Goal: Task Accomplishment & Management: Manage account settings

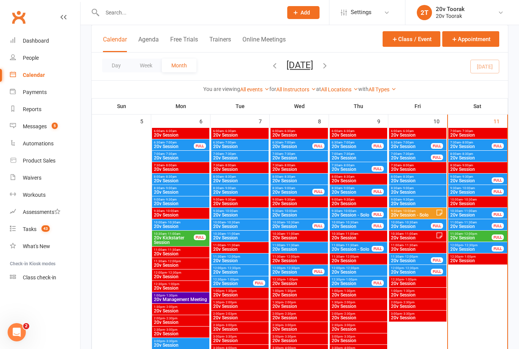
click at [475, 145] on span "20v Session" at bounding box center [471, 146] width 42 height 5
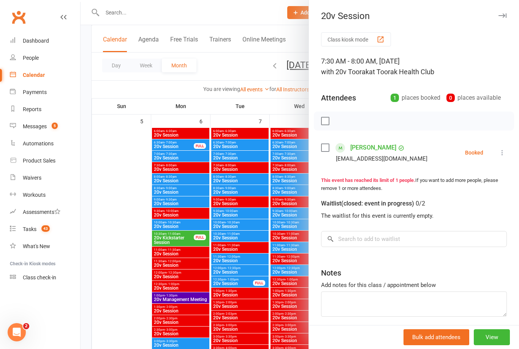
click at [506, 151] on icon at bounding box center [503, 153] width 8 height 8
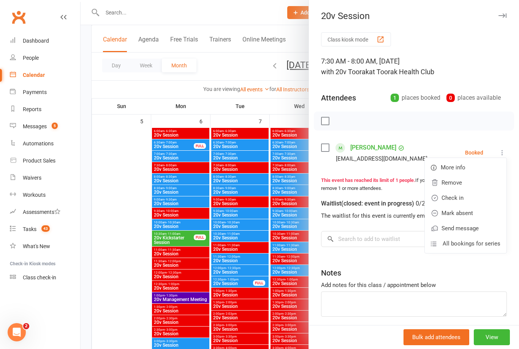
click at [480, 196] on link "Check in" at bounding box center [466, 197] width 82 height 15
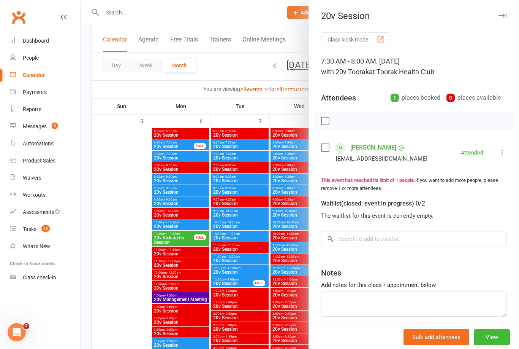
click at [120, 244] on div at bounding box center [300, 174] width 439 height 349
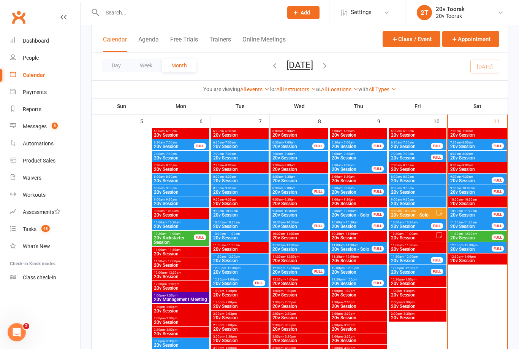
click at [44, 121] on link "Messages 5" at bounding box center [45, 126] width 70 height 17
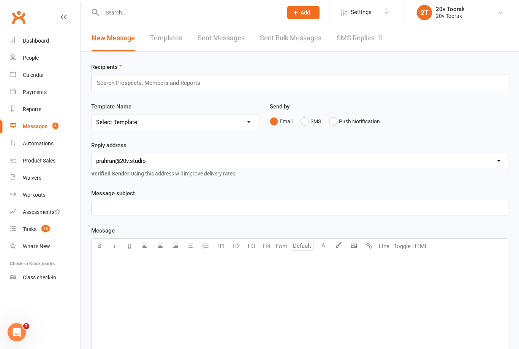
click at [360, 39] on link "SMS Replies 5" at bounding box center [360, 38] width 46 height 26
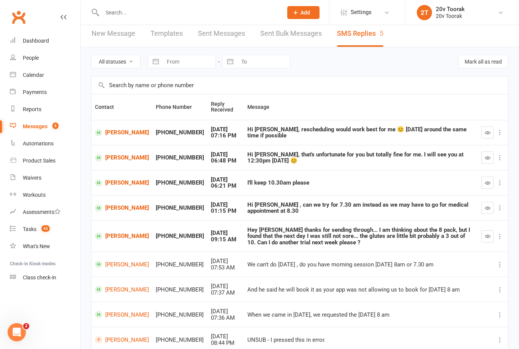
scroll to position [5, 0]
click at [120, 204] on link "[PERSON_NAME]" at bounding box center [122, 207] width 54 height 7
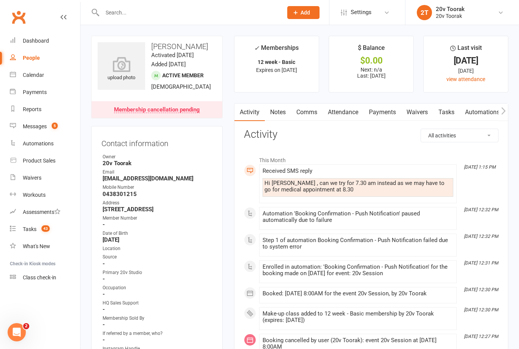
click at [47, 75] on link "Calendar" at bounding box center [45, 75] width 70 height 17
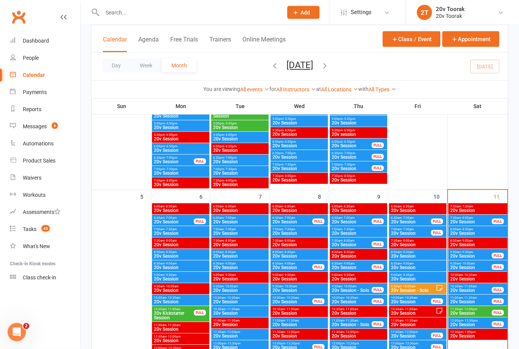
scroll to position [309, 0]
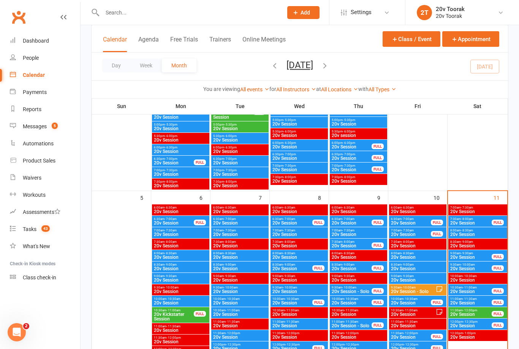
click at [127, 14] on input "text" at bounding box center [188, 12] width 177 height 11
type input "R"
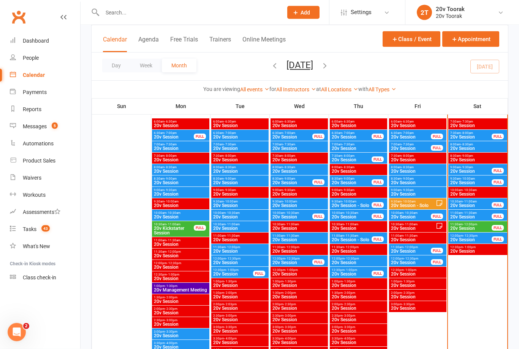
scroll to position [395, 0]
click at [466, 170] on span "20v Session" at bounding box center [471, 171] width 42 height 5
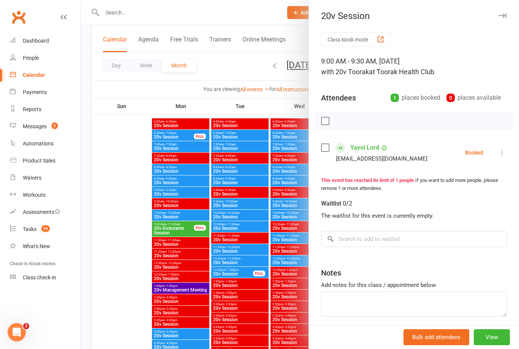
click at [114, 219] on div at bounding box center [300, 174] width 439 height 349
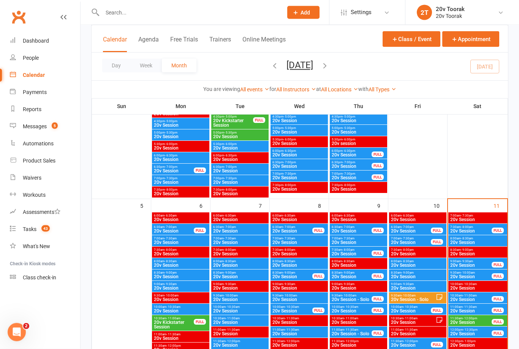
scroll to position [296, 0]
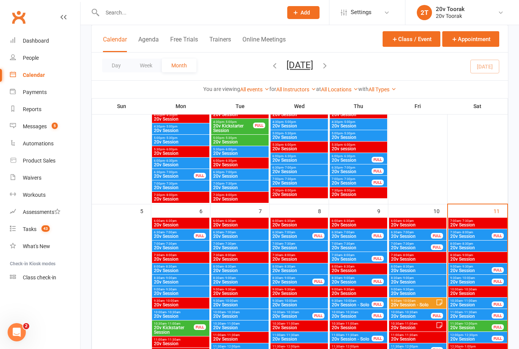
click at [44, 130] on link "Messages 5" at bounding box center [45, 126] width 70 height 17
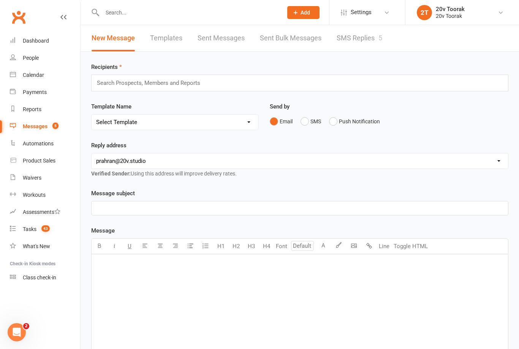
click at [342, 35] on link "SMS Replies 5" at bounding box center [360, 38] width 46 height 26
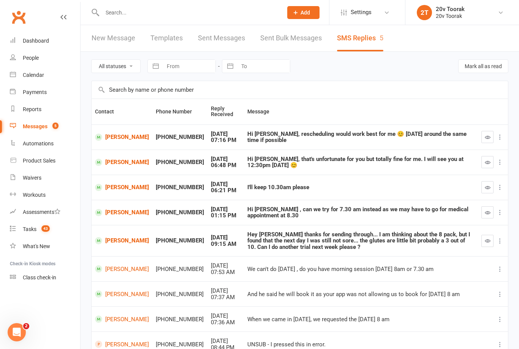
click at [120, 209] on link "[PERSON_NAME]" at bounding box center [122, 212] width 54 height 7
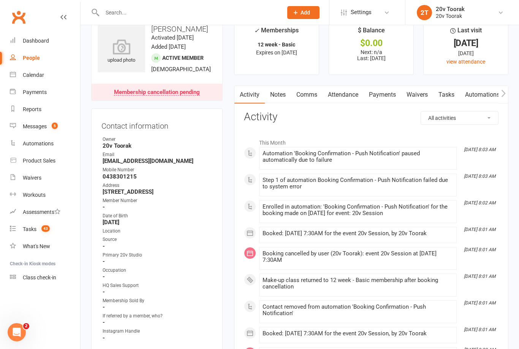
scroll to position [19, 0]
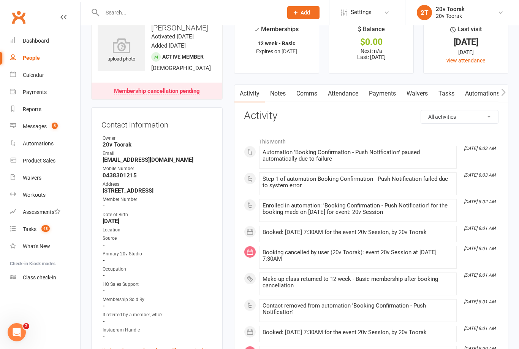
click at [345, 97] on link "Attendance" at bounding box center [343, 93] width 41 height 17
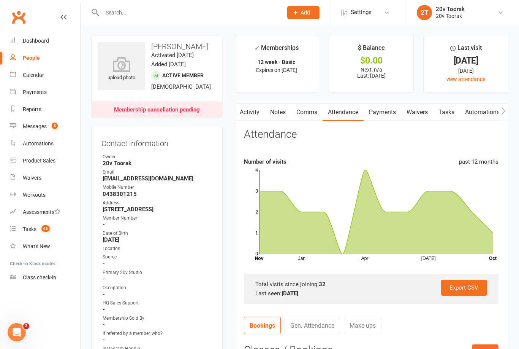
click at [309, 113] on link "Comms" at bounding box center [307, 111] width 32 height 17
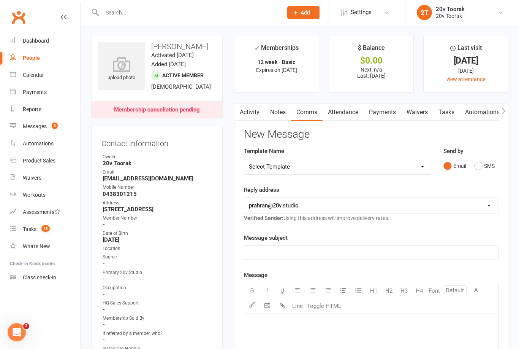
click at [482, 158] on button "SMS" at bounding box center [484, 165] width 21 height 14
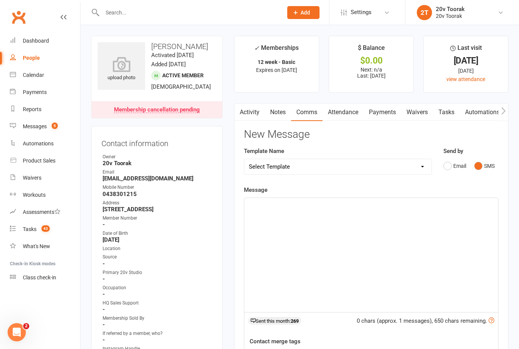
click at [355, 202] on p "﻿" at bounding box center [371, 204] width 245 height 9
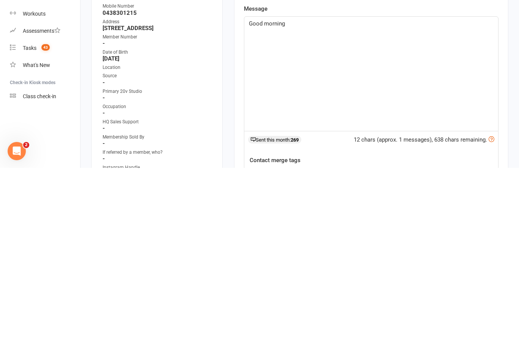
scroll to position [6, 0]
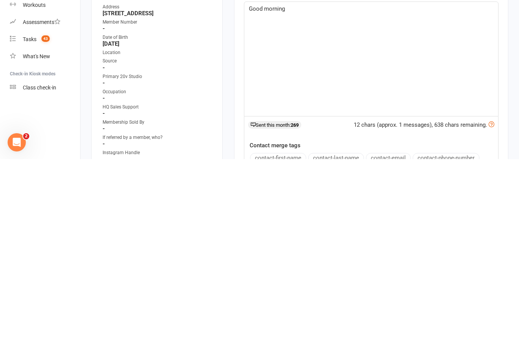
click at [295, 342] on button "contact-first-name" at bounding box center [278, 347] width 56 height 10
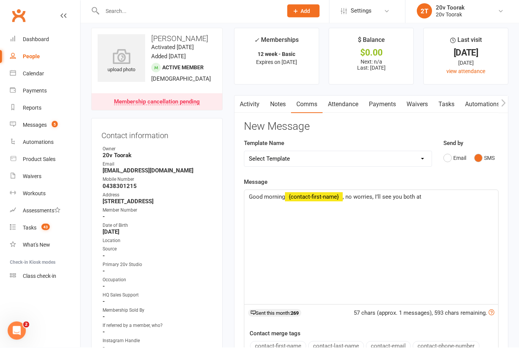
scroll to position [0, 0]
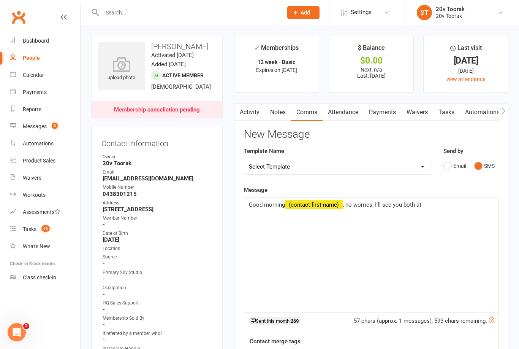
click at [448, 207] on p "Good morning ﻿ {contact-first-name} , no worries, I’ll see you both at" at bounding box center [371, 204] width 245 height 9
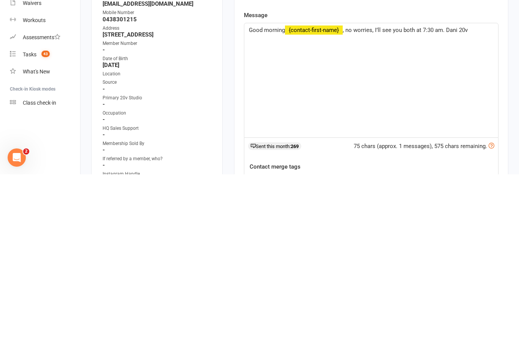
scroll to position [174, 0]
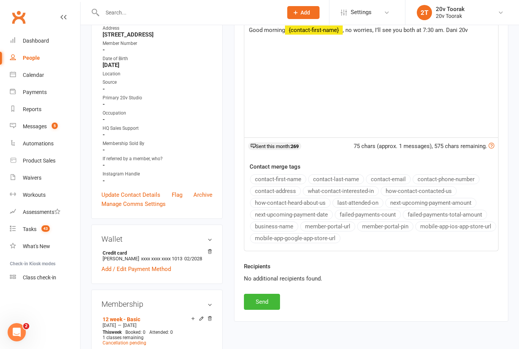
click at [261, 298] on button "Send" at bounding box center [262, 301] width 36 height 16
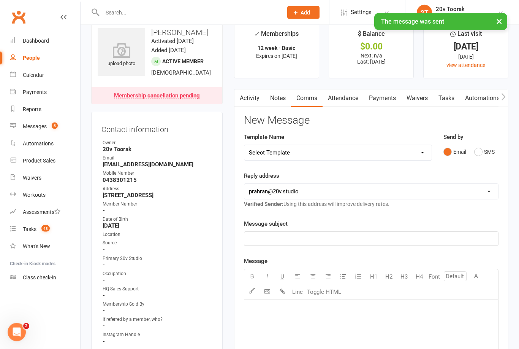
scroll to position [0, 0]
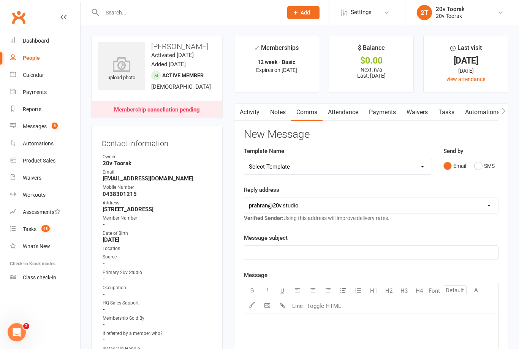
click at [277, 113] on link "Notes" at bounding box center [278, 111] width 26 height 17
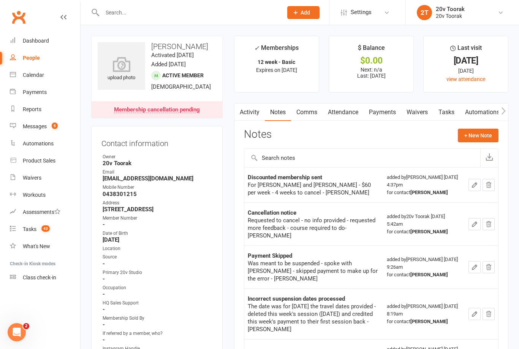
click at [417, 113] on link "Waivers" at bounding box center [417, 111] width 32 height 17
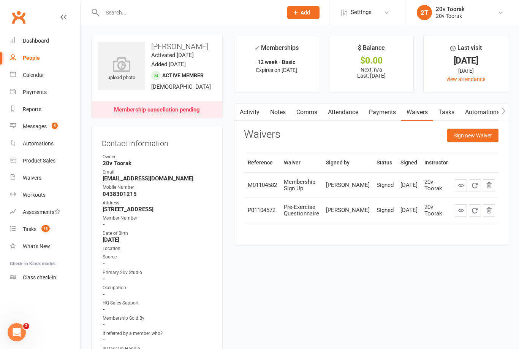
click at [276, 115] on link "Notes" at bounding box center [278, 111] width 26 height 17
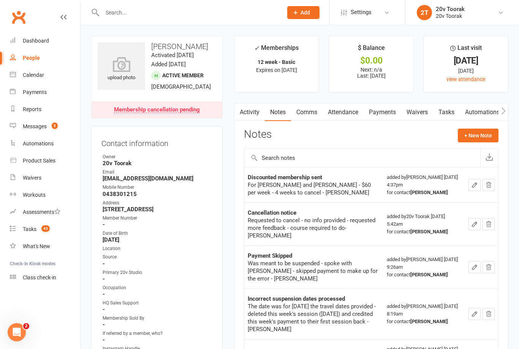
click at [481, 136] on button "+ New Note" at bounding box center [478, 135] width 41 height 14
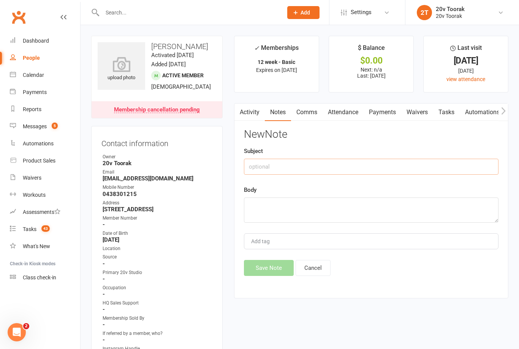
click at [317, 163] on input "text" at bounding box center [371, 166] width 255 height 16
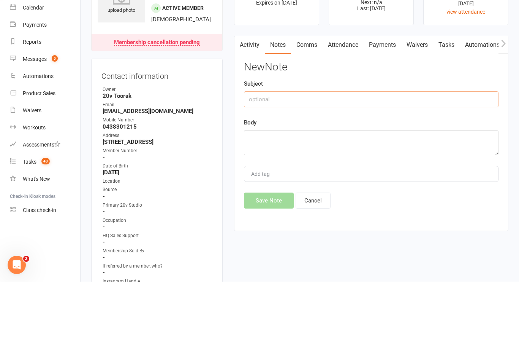
click at [415, 103] on link "Waivers" at bounding box center [417, 111] width 32 height 17
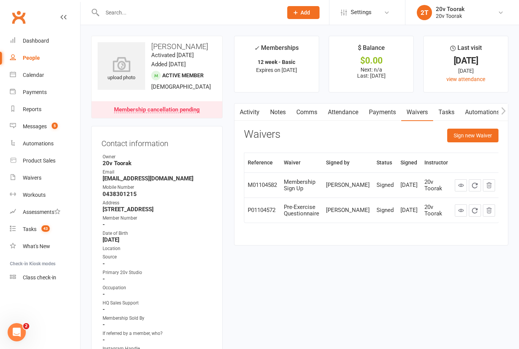
click at [277, 108] on link "Notes" at bounding box center [278, 111] width 26 height 17
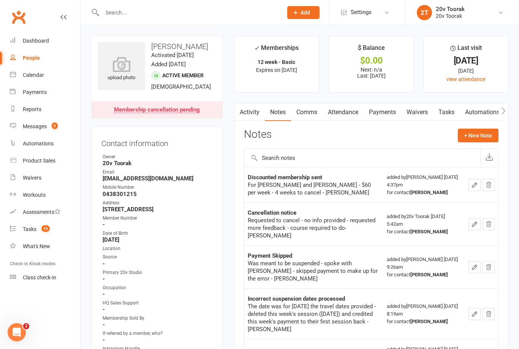
click at [477, 132] on button "+ New Note" at bounding box center [478, 135] width 41 height 14
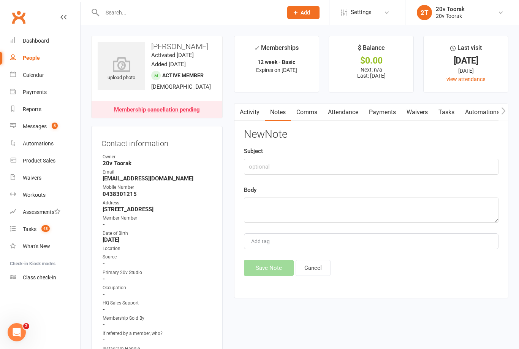
click at [247, 112] on link "Activity" at bounding box center [250, 111] width 30 height 17
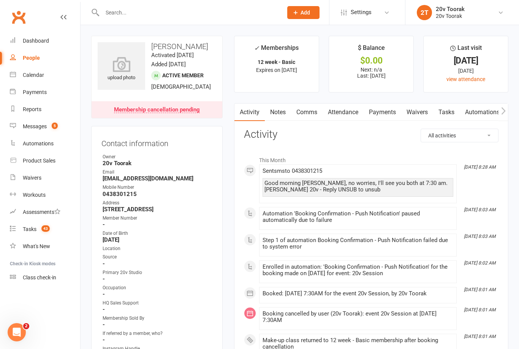
click at [283, 112] on link "Notes" at bounding box center [278, 111] width 26 height 17
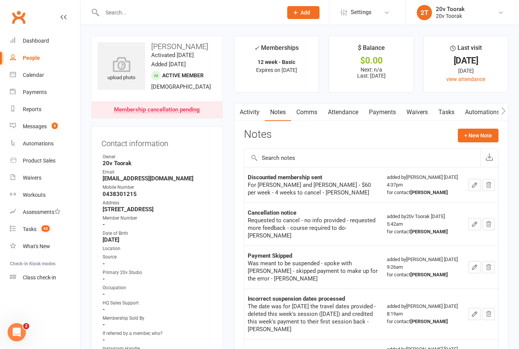
click at [481, 130] on button "+ New Note" at bounding box center [478, 135] width 41 height 14
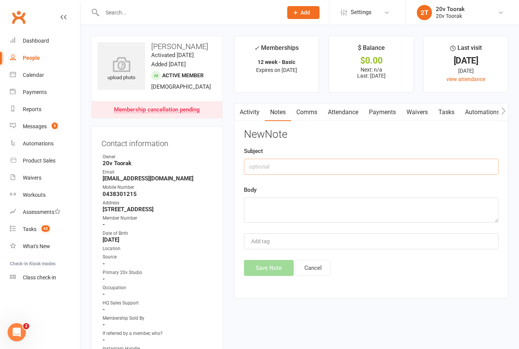
click at [325, 166] on input "text" at bounding box center [371, 166] width 255 height 16
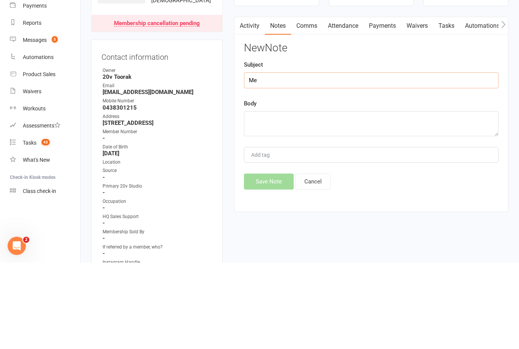
type input "M"
type input "Membership"
click at [301, 197] on textarea at bounding box center [371, 209] width 255 height 25
click at [270, 158] on input "Membership" at bounding box center [371, 166] width 255 height 16
click at [276, 197] on textarea at bounding box center [371, 209] width 255 height 25
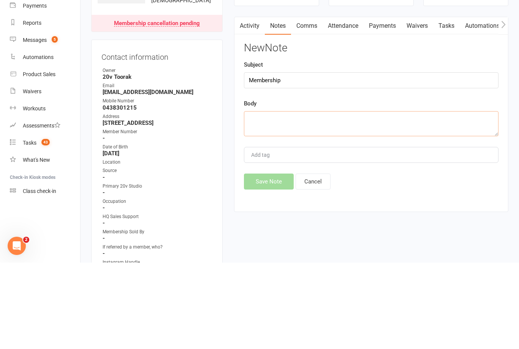
type textarea "I"
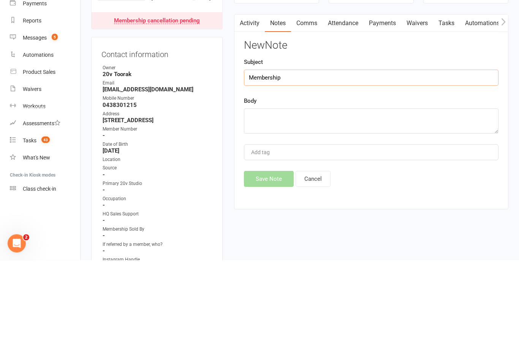
click at [321, 158] on input "Membership" at bounding box center [371, 166] width 255 height 16
type input "M"
click at [446, 103] on link "Tasks" at bounding box center [446, 111] width 27 height 17
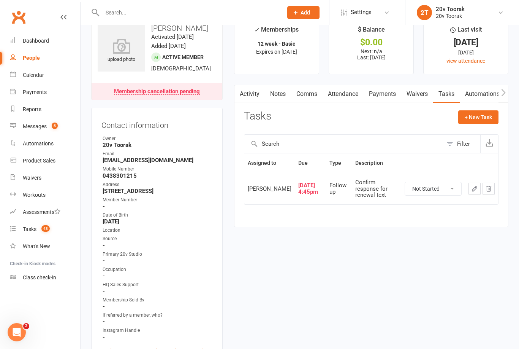
scroll to position [16, 0]
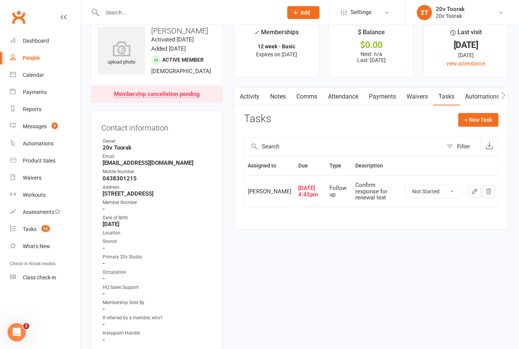
click at [279, 97] on link "Notes" at bounding box center [278, 96] width 26 height 17
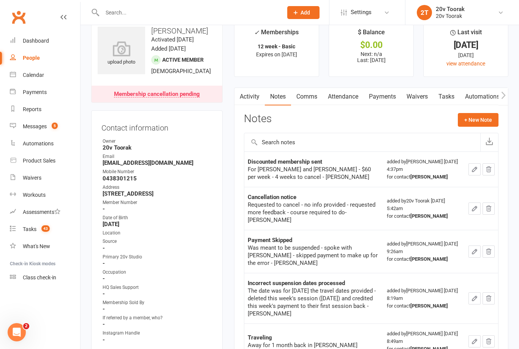
click at [442, 97] on link "Tasks" at bounding box center [446, 96] width 27 height 17
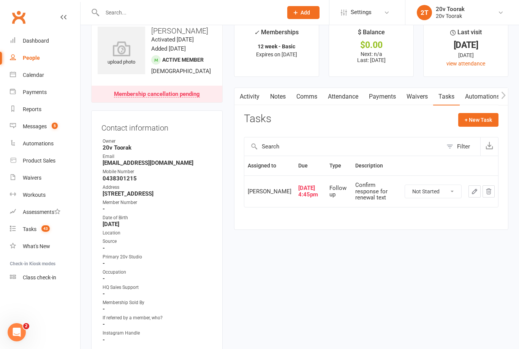
click at [281, 97] on link "Notes" at bounding box center [278, 96] width 26 height 17
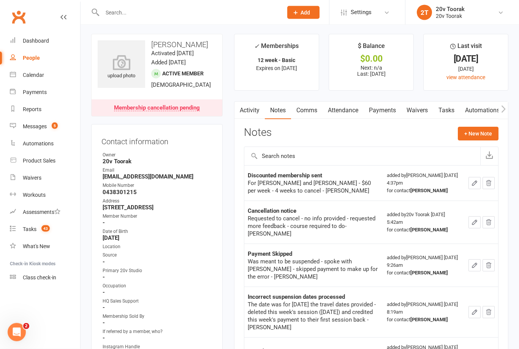
scroll to position [2, 0]
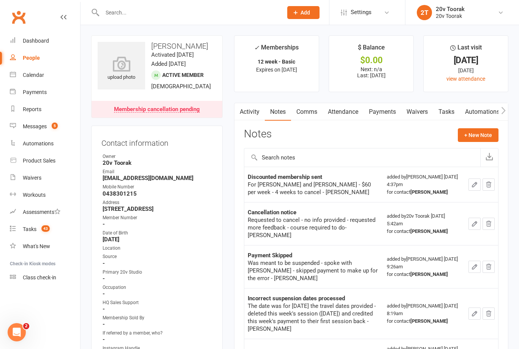
click at [452, 109] on link "Tasks" at bounding box center [446, 111] width 27 height 17
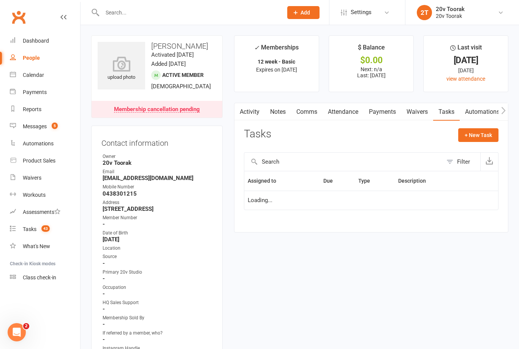
scroll to position [25, 0]
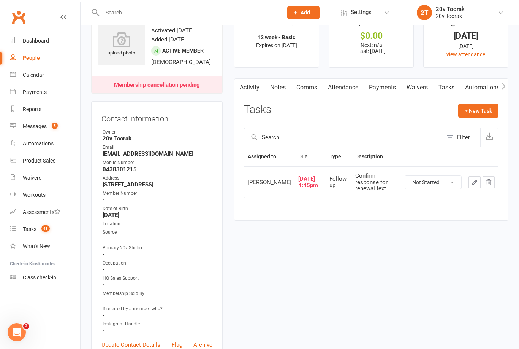
click at [481, 111] on button "+ New Task" at bounding box center [478, 111] width 40 height 14
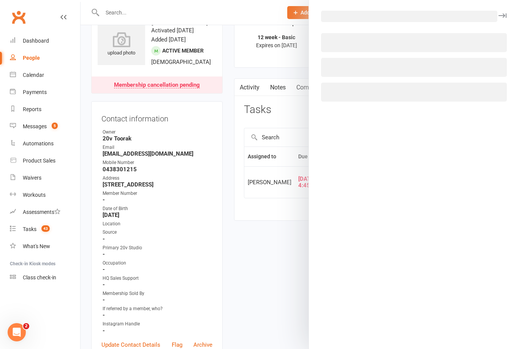
select select "45736"
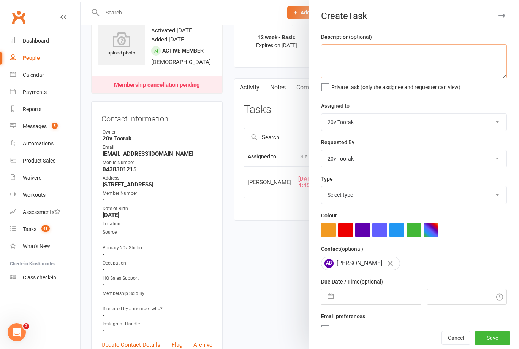
click at [401, 59] on textarea at bounding box center [414, 61] width 186 height 34
type textarea "C"
click at [498, 20] on div "Create Task" at bounding box center [414, 16] width 210 height 11
click at [264, 269] on div at bounding box center [300, 174] width 439 height 349
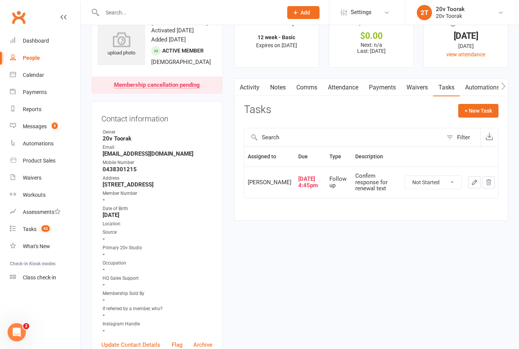
scroll to position [0, 0]
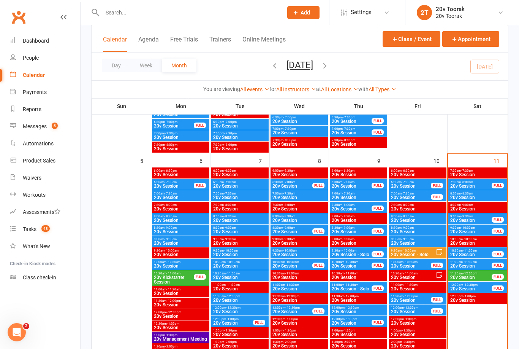
scroll to position [345, 0]
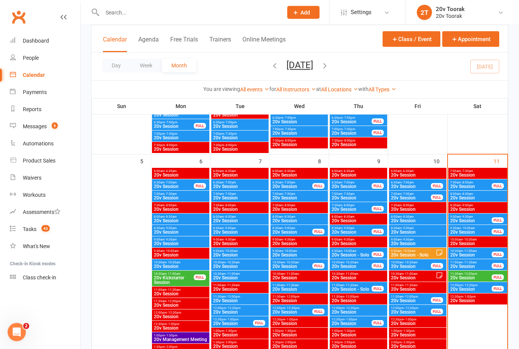
click at [487, 202] on div "8:30am - 9:00am 20v Session" at bounding box center [477, 207] width 59 height 11
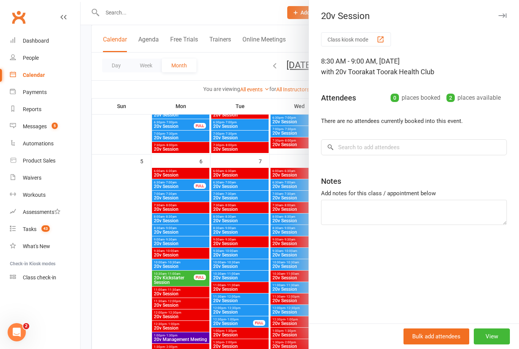
click at [131, 265] on div at bounding box center [300, 174] width 439 height 349
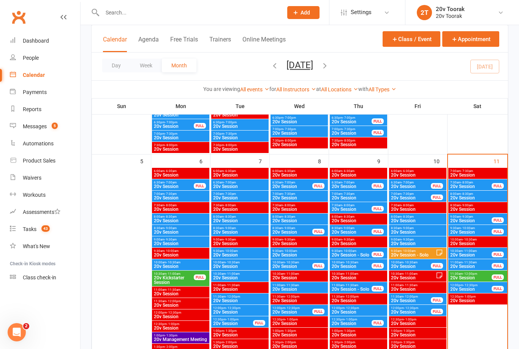
click at [477, 217] on span "9:00am - 9:30am" at bounding box center [471, 216] width 42 height 3
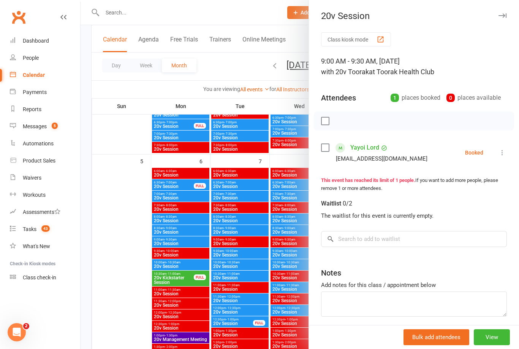
click at [121, 260] on div at bounding box center [300, 174] width 439 height 349
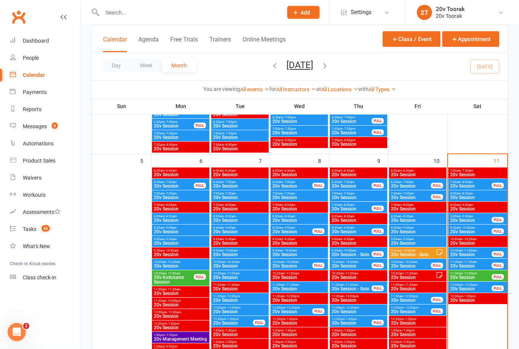
scroll to position [345, 0]
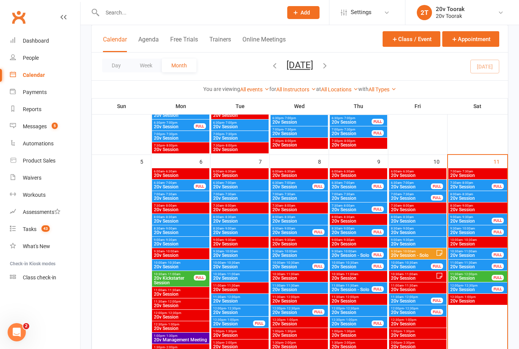
click at [42, 71] on link "Calendar" at bounding box center [45, 75] width 70 height 17
click at [49, 125] on count-badge "5" at bounding box center [53, 126] width 10 height 6
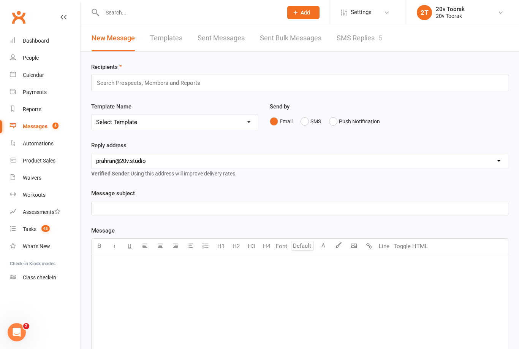
click at [368, 43] on link "SMS Replies 5" at bounding box center [360, 38] width 46 height 26
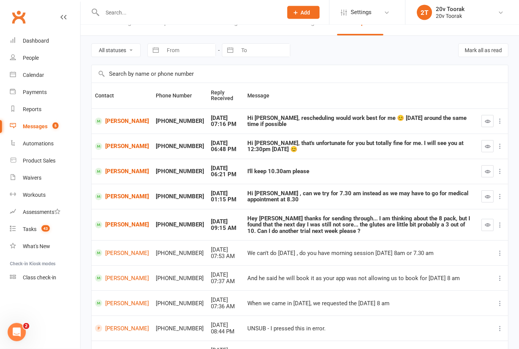
scroll to position [16, 0]
click at [121, 197] on link "[PERSON_NAME]" at bounding box center [122, 196] width 54 height 7
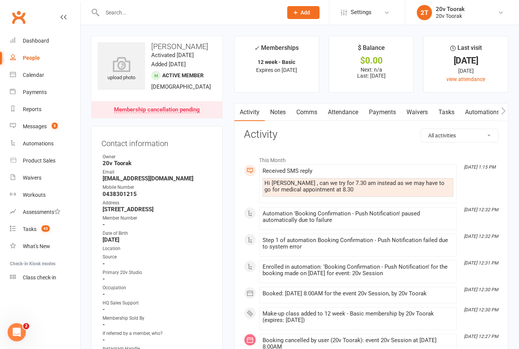
click at [38, 75] on div "Calendar" at bounding box center [33, 75] width 21 height 6
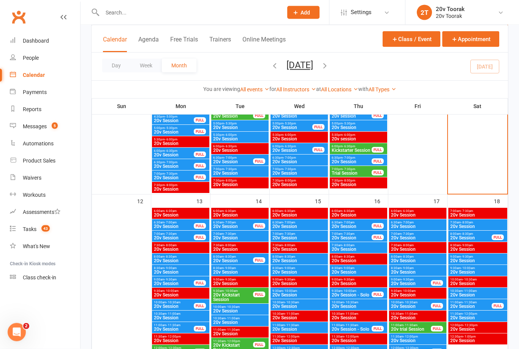
scroll to position [644, 0]
click at [236, 261] on span "20v Session" at bounding box center [233, 260] width 41 height 5
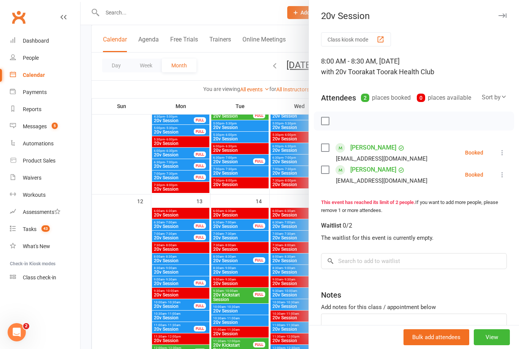
click at [141, 324] on div at bounding box center [300, 174] width 439 height 349
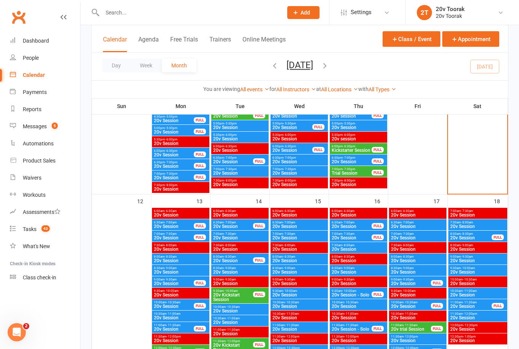
click at [232, 262] on span "20v Session" at bounding box center [233, 260] width 41 height 5
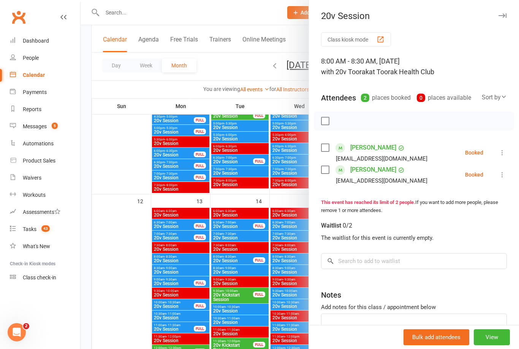
click at [234, 236] on div at bounding box center [300, 174] width 439 height 349
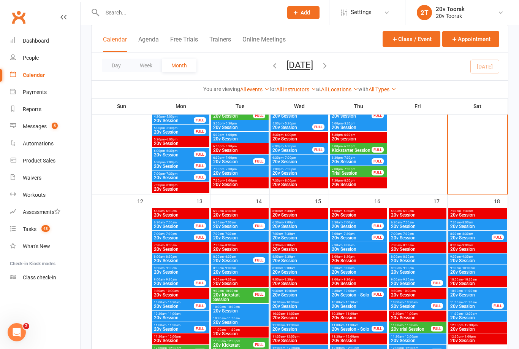
click at [234, 237] on span "20v Session" at bounding box center [240, 237] width 54 height 5
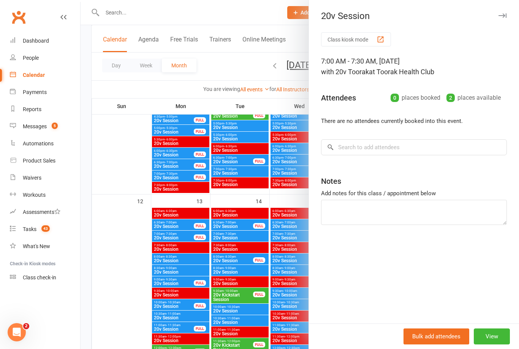
click at [238, 224] on div at bounding box center [300, 174] width 439 height 349
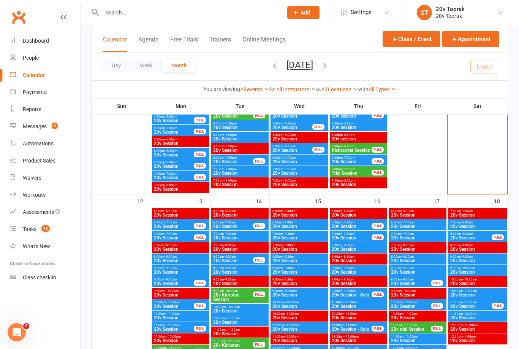
click at [237, 227] on span "20v Session" at bounding box center [233, 226] width 41 height 5
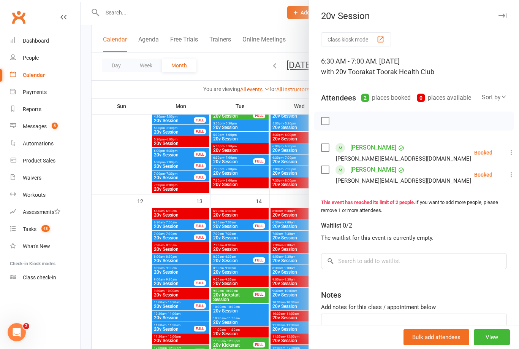
click at [234, 236] on div at bounding box center [300, 174] width 439 height 349
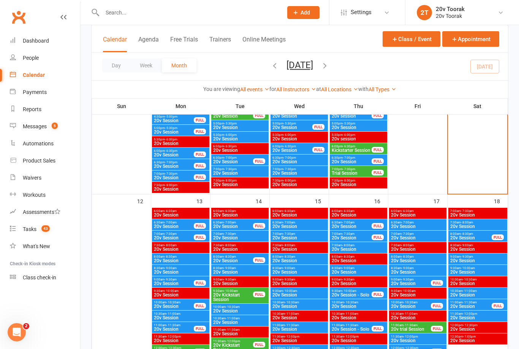
click at [233, 238] on span "20v Session" at bounding box center [240, 237] width 54 height 5
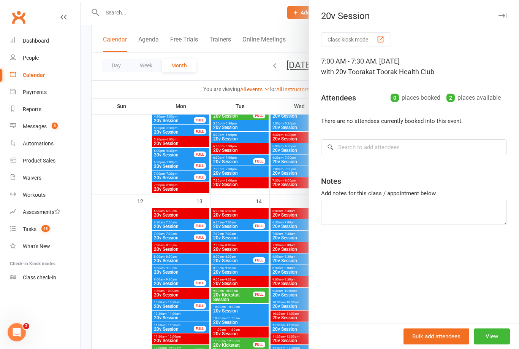
click at [230, 249] on div at bounding box center [300, 174] width 439 height 349
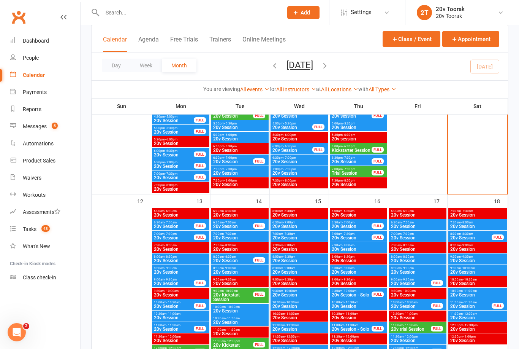
click at [228, 259] on span "20v Session" at bounding box center [233, 260] width 41 height 5
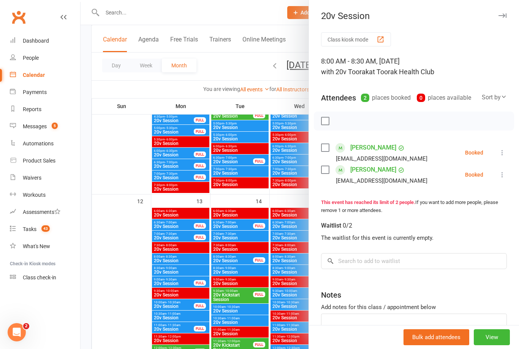
click at [234, 246] on div at bounding box center [300, 174] width 439 height 349
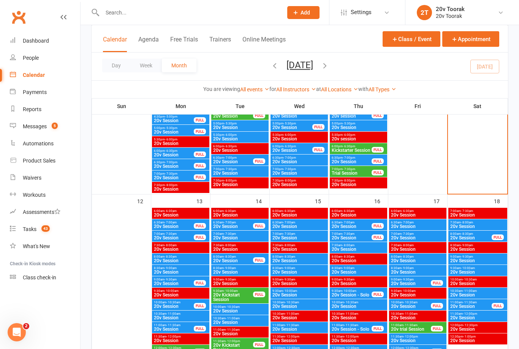
click at [233, 249] on span "20v Session" at bounding box center [240, 249] width 54 height 5
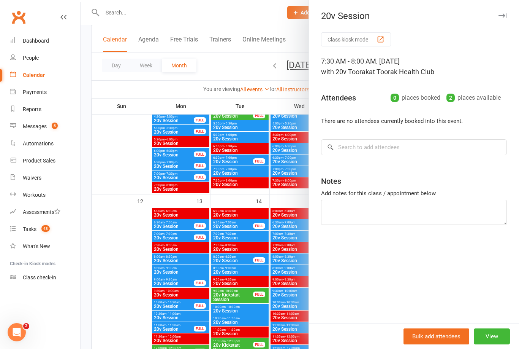
click at [228, 260] on div at bounding box center [300, 174] width 439 height 349
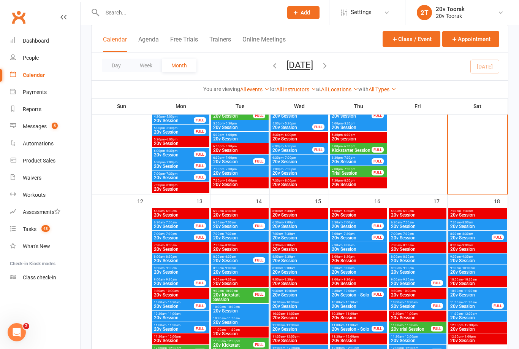
click at [225, 270] on span "20v Session" at bounding box center [240, 271] width 54 height 5
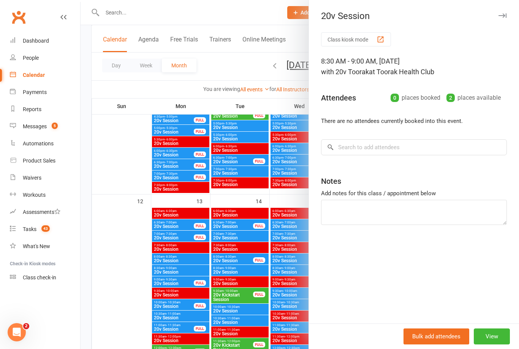
click at [228, 268] on div at bounding box center [300, 174] width 439 height 349
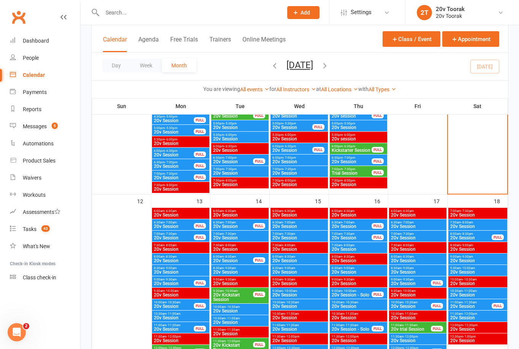
click at [228, 268] on span "- 9:00am" at bounding box center [230, 267] width 12 height 3
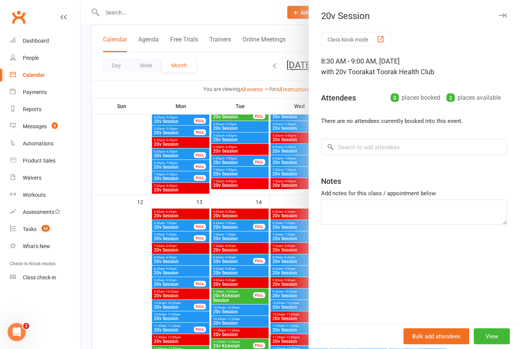
click at [135, 318] on div at bounding box center [300, 174] width 439 height 349
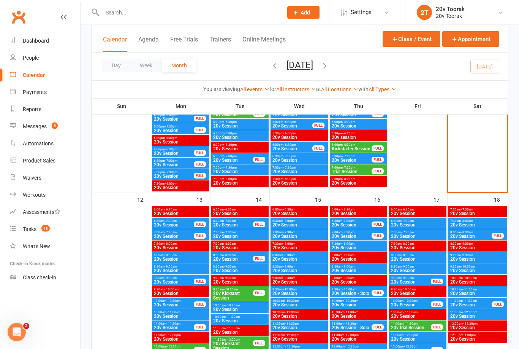
scroll to position [645, 0]
click at [242, 244] on span "7:30am - 8:00am" at bounding box center [240, 243] width 54 height 3
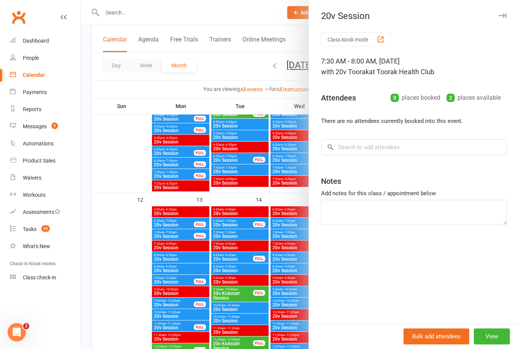
click at [133, 344] on div at bounding box center [300, 174] width 439 height 349
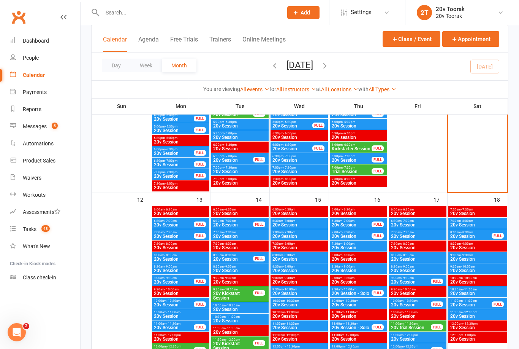
click at [238, 258] on span "20v Session" at bounding box center [233, 259] width 41 height 5
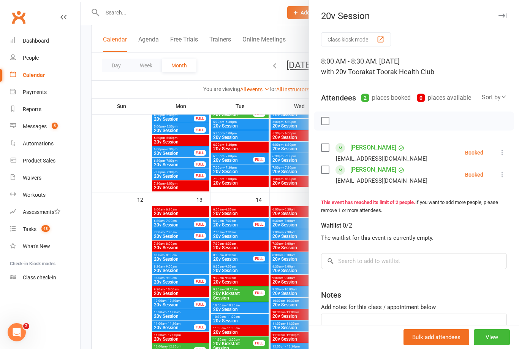
click at [238, 247] on div at bounding box center [300, 174] width 439 height 349
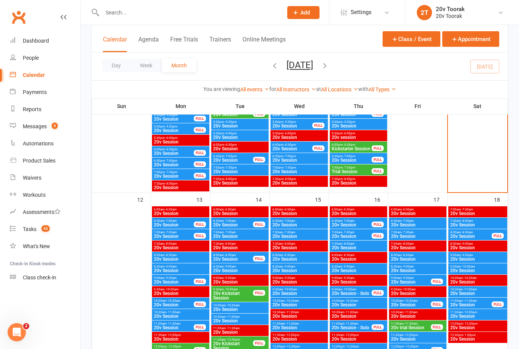
click at [238, 247] on span "20v Session" at bounding box center [240, 247] width 54 height 5
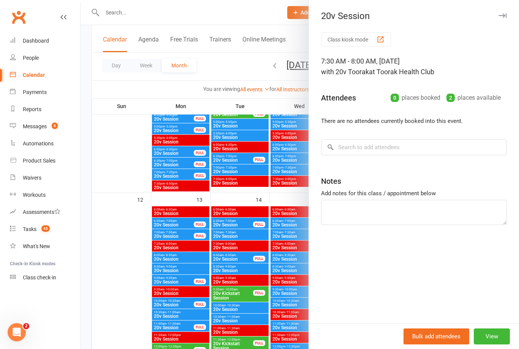
click at [235, 255] on div at bounding box center [300, 174] width 439 height 349
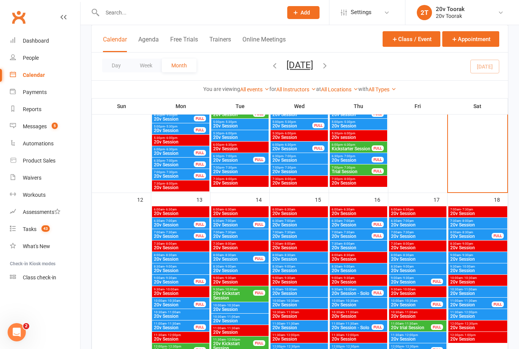
click at [234, 259] on span "20v Session" at bounding box center [233, 259] width 41 height 5
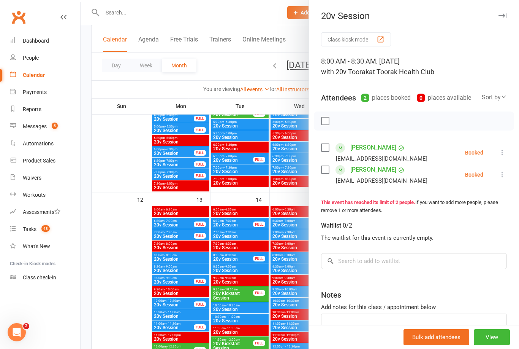
click at [505, 151] on icon at bounding box center [503, 153] width 8 height 8
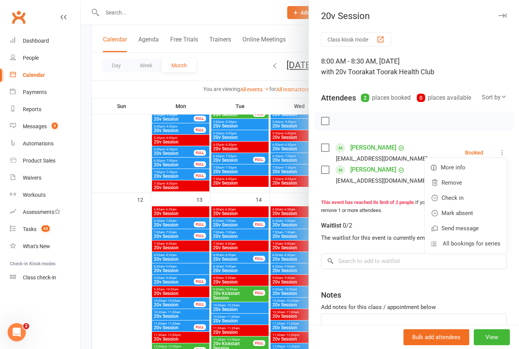
click at [485, 183] on link "Remove" at bounding box center [466, 182] width 82 height 15
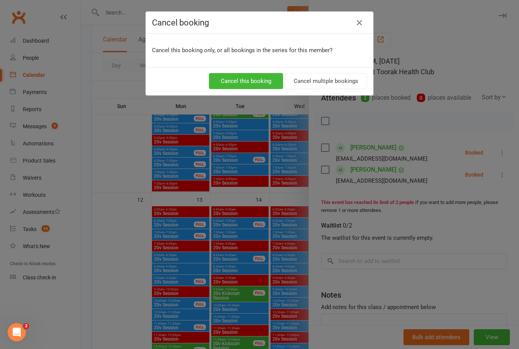
click at [257, 83] on button "Cancel this booking" at bounding box center [246, 81] width 74 height 16
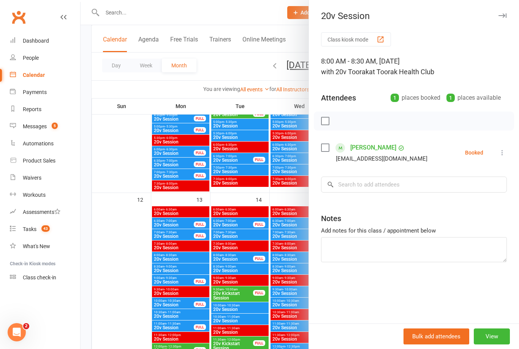
click at [504, 154] on icon at bounding box center [503, 153] width 8 height 8
click at [479, 182] on link "Remove" at bounding box center [466, 182] width 82 height 15
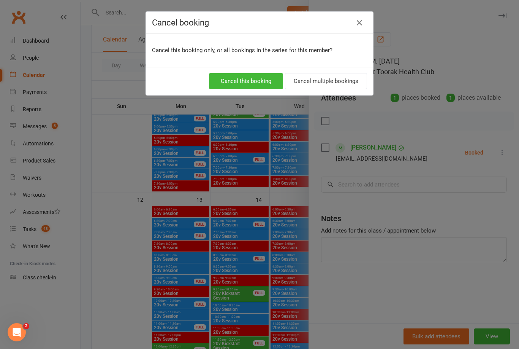
click at [261, 83] on button "Cancel this booking" at bounding box center [246, 81] width 74 height 16
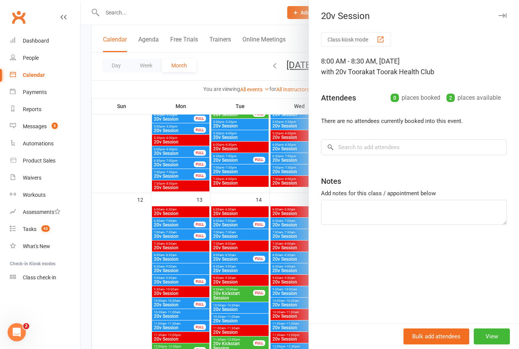
click at [141, 303] on div at bounding box center [300, 174] width 439 height 349
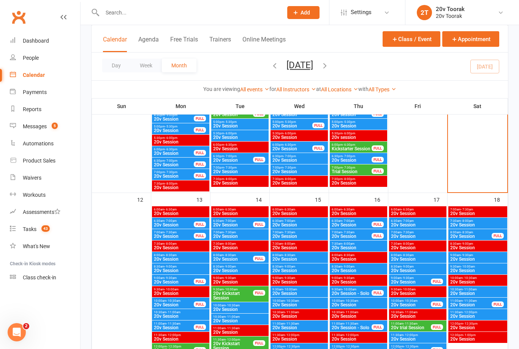
click at [246, 240] on div "7:30am - 8:00am 20v Session" at bounding box center [239, 245] width 57 height 11
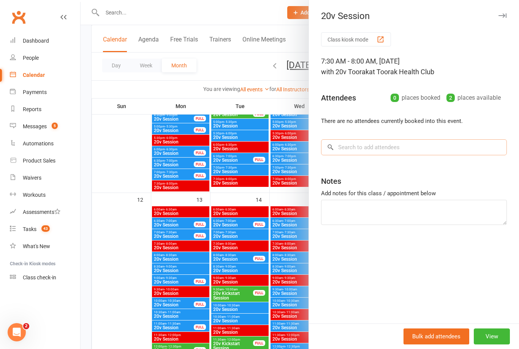
click at [374, 144] on input "search" at bounding box center [414, 147] width 186 height 16
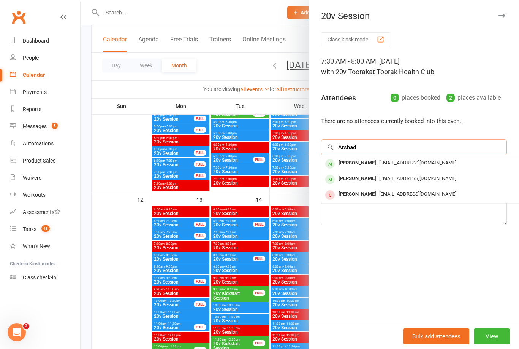
type input "Arshad"
click at [370, 166] on div "[PERSON_NAME]" at bounding box center [358, 162] width 44 height 11
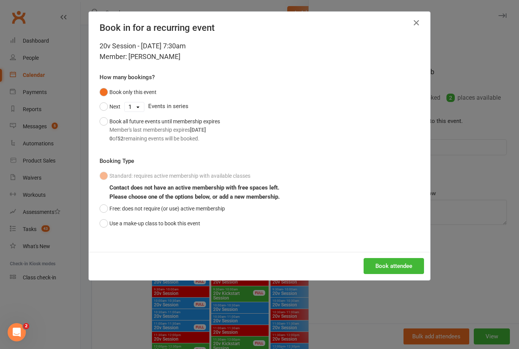
click at [103, 205] on button "Free: does not require (or use) active membership" at bounding box center [162, 208] width 125 height 14
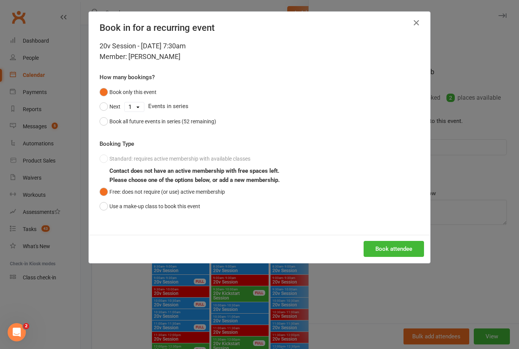
click at [384, 247] on button "Book attendee" at bounding box center [394, 249] width 60 height 16
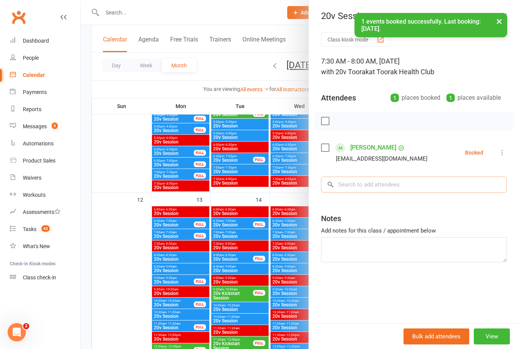
click at [409, 182] on input "search" at bounding box center [414, 184] width 186 height 16
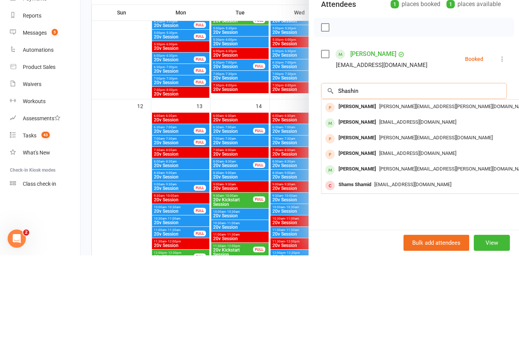
type input "Shashin"
click at [363, 210] on div "Shahina Shaikh" at bounding box center [358, 215] width 44 height 11
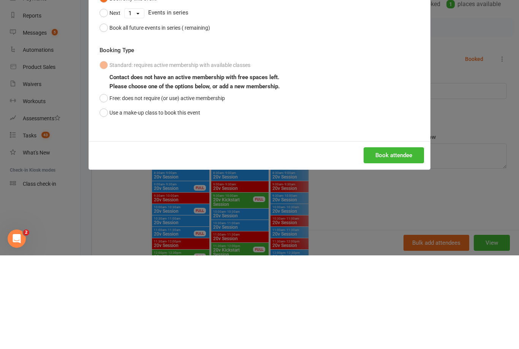
scroll to position [739, 0]
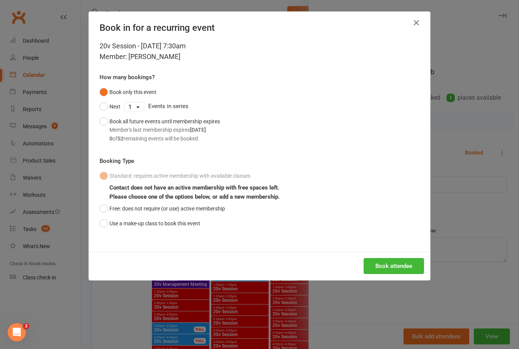
click at [101, 172] on div "Standard: requires active membership with available classes Contact does not ha…" at bounding box center [260, 199] width 320 height 62
click at [396, 263] on button "Book attendee" at bounding box center [394, 266] width 60 height 16
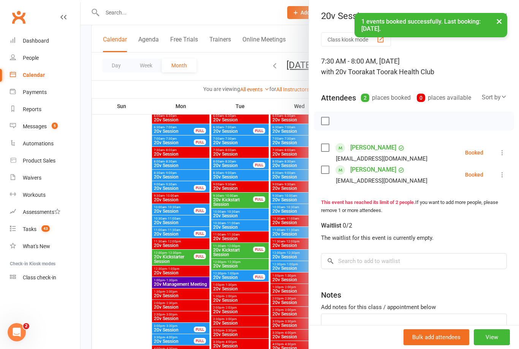
click at [502, 152] on icon at bounding box center [503, 153] width 8 height 8
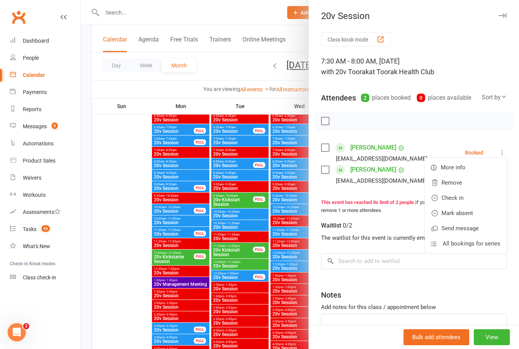
click at [483, 183] on link "Remove" at bounding box center [466, 182] width 82 height 15
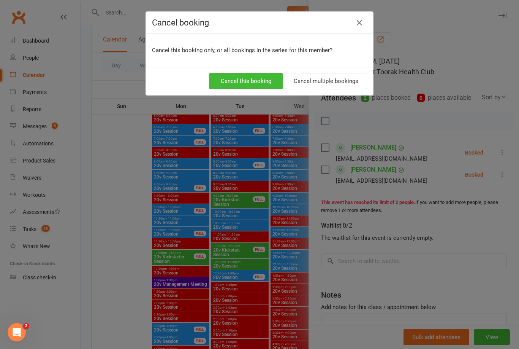
click at [261, 82] on button "Cancel this booking" at bounding box center [246, 81] width 74 height 16
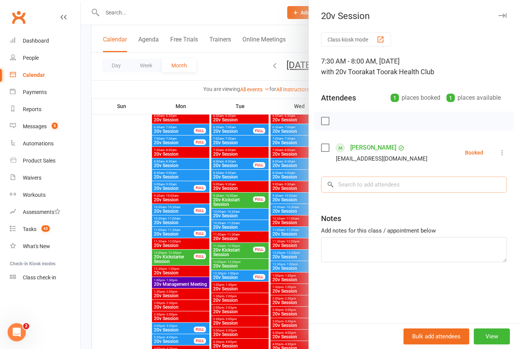
click at [400, 181] on input "search" at bounding box center [414, 184] width 186 height 16
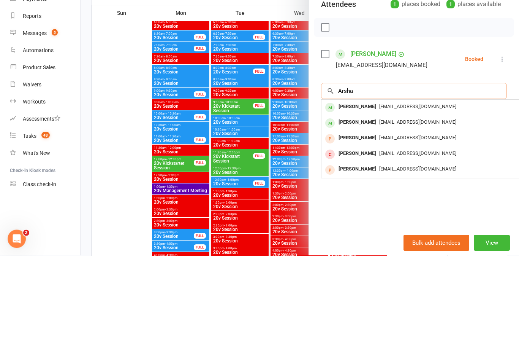
type input "Arsha"
click at [372, 195] on div "[PERSON_NAME]" at bounding box center [358, 200] width 44 height 11
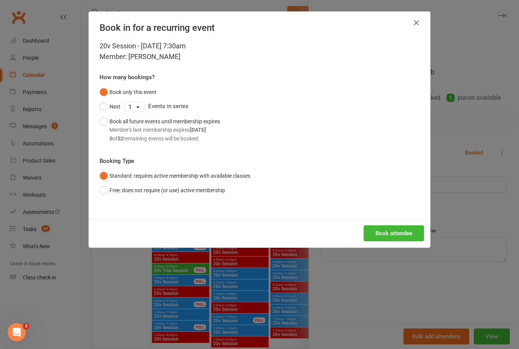
click at [403, 228] on button "Book attendee" at bounding box center [394, 233] width 60 height 16
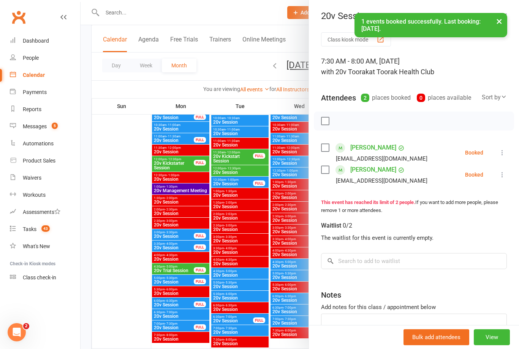
click at [116, 268] on div at bounding box center [300, 174] width 439 height 349
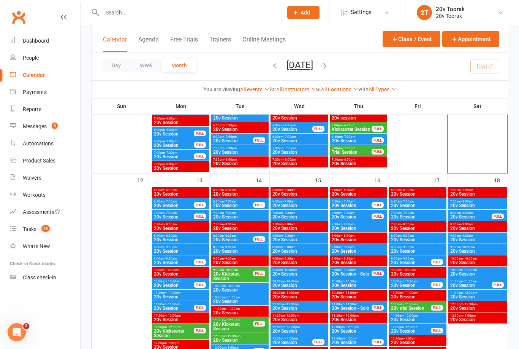
scroll to position [686, 0]
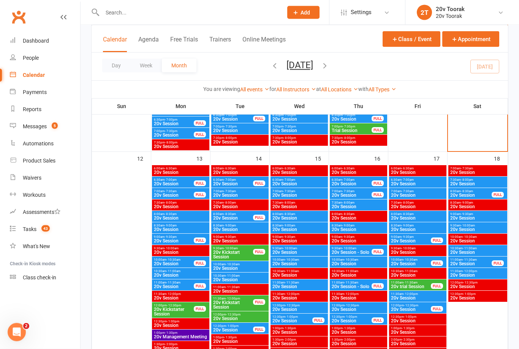
click at [249, 207] on span "20v Session" at bounding box center [240, 206] width 54 height 5
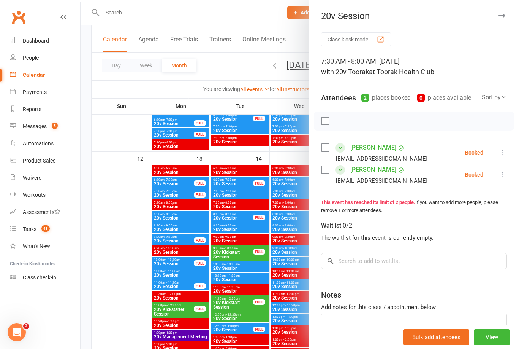
click at [133, 253] on div at bounding box center [300, 174] width 439 height 349
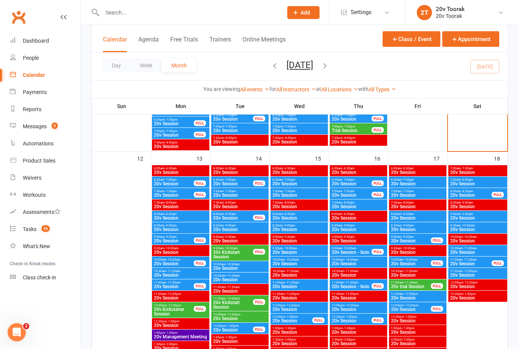
click at [244, 217] on span "20v Session" at bounding box center [233, 218] width 41 height 5
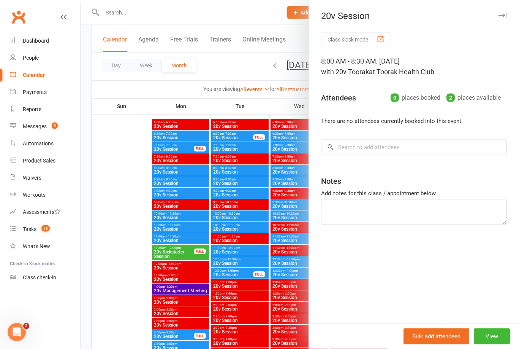
scroll to position [0, 0]
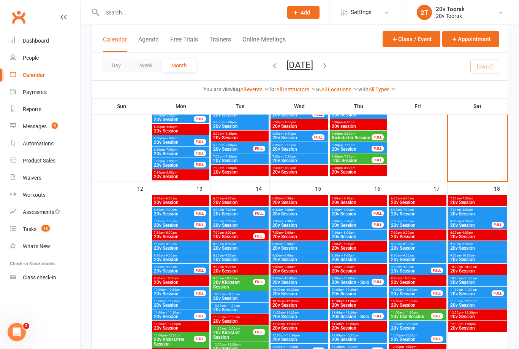
scroll to position [656, 0]
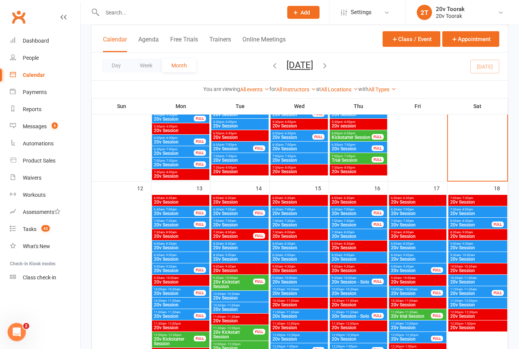
click at [237, 235] on span "20v Session" at bounding box center [233, 236] width 41 height 5
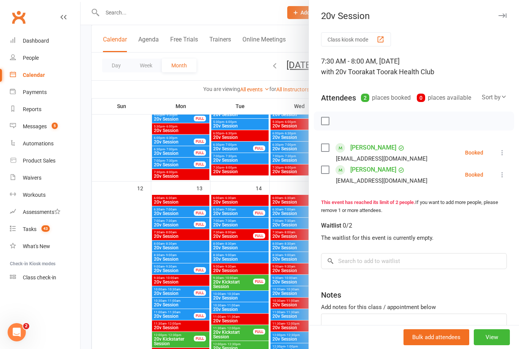
click at [253, 251] on div at bounding box center [300, 174] width 439 height 349
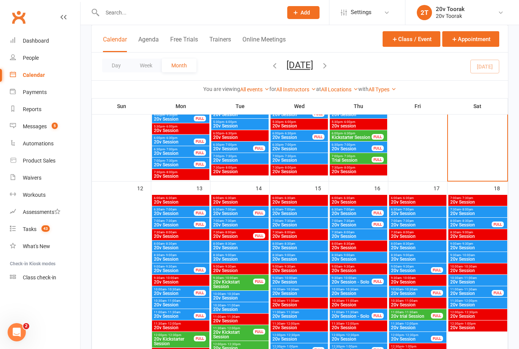
click at [251, 247] on span "20v Session" at bounding box center [240, 247] width 54 height 5
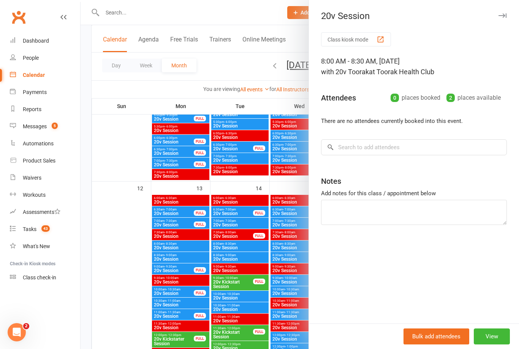
click at [251, 242] on div at bounding box center [300, 174] width 439 height 349
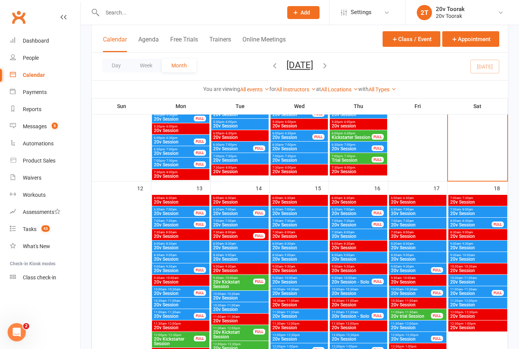
click at [253, 247] on span "20v Session" at bounding box center [240, 247] width 54 height 5
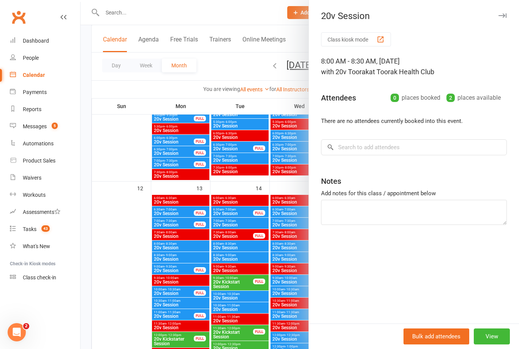
click at [128, 287] on div at bounding box center [300, 174] width 439 height 349
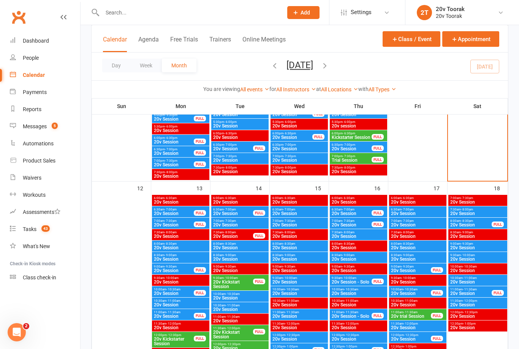
click at [243, 237] on span "20v Session" at bounding box center [233, 236] width 41 height 5
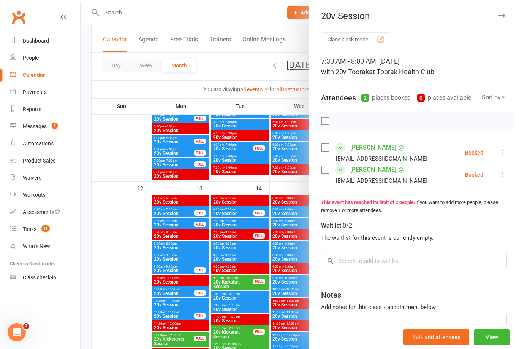
click at [494, 345] on button "View" at bounding box center [492, 337] width 36 height 16
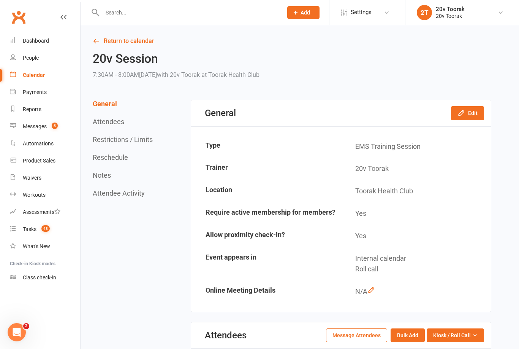
click at [474, 113] on button "Edit" at bounding box center [467, 113] width 33 height 14
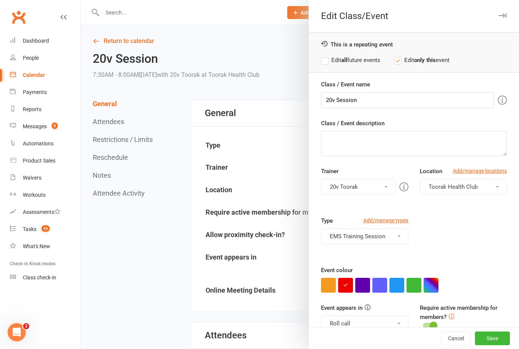
click at [412, 287] on button "button" at bounding box center [414, 284] width 15 height 15
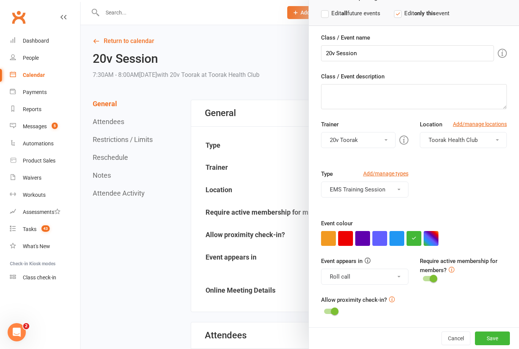
scroll to position [46, 0]
click at [399, 276] on span at bounding box center [399, 277] width 3 height 2
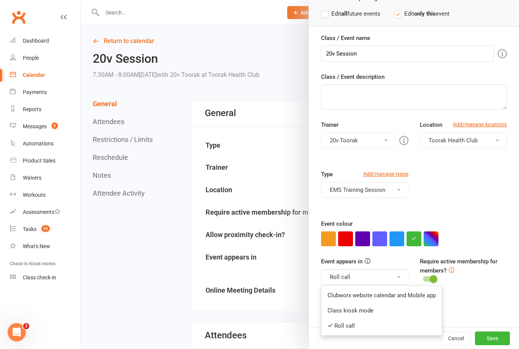
click at [400, 276] on span at bounding box center [399, 277] width 3 height 2
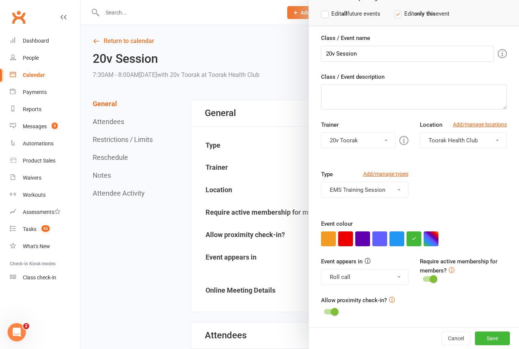
click at [497, 344] on button "Save" at bounding box center [492, 338] width 35 height 14
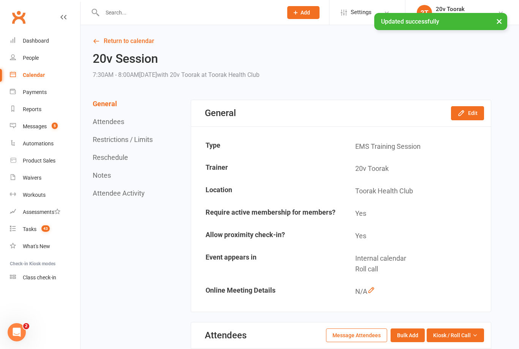
click at [41, 76] on div "Calendar" at bounding box center [34, 75] width 22 height 6
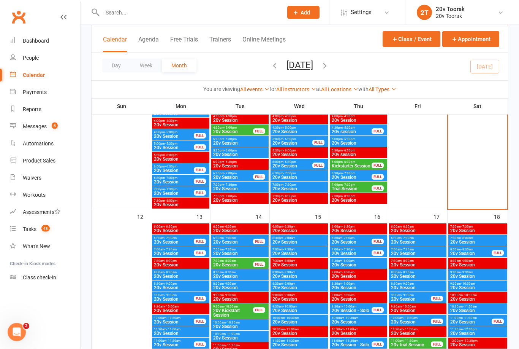
scroll to position [628, 0]
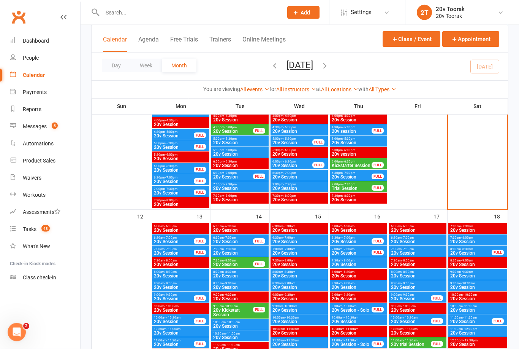
click at [237, 262] on span "20v Session" at bounding box center [233, 264] width 41 height 5
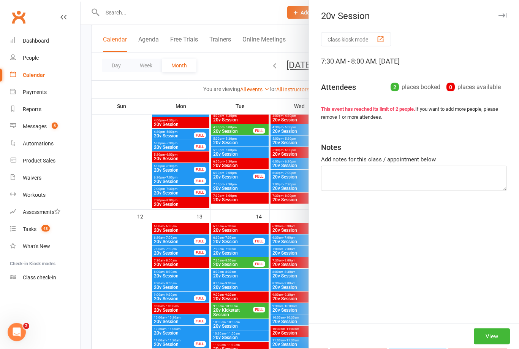
scroll to position [629, 0]
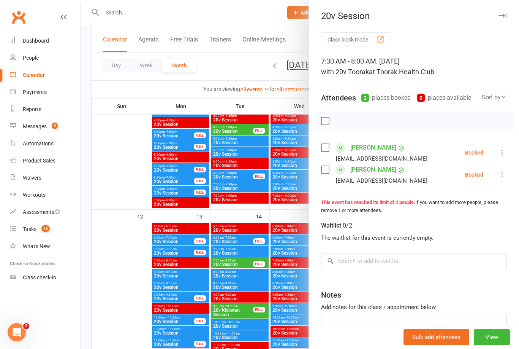
click at [491, 345] on button "View" at bounding box center [492, 337] width 36 height 16
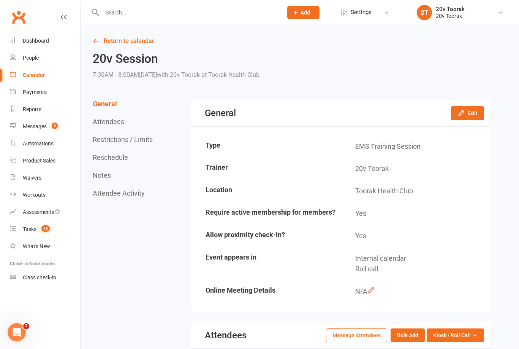
click at [474, 111] on button "Edit" at bounding box center [467, 113] width 33 height 14
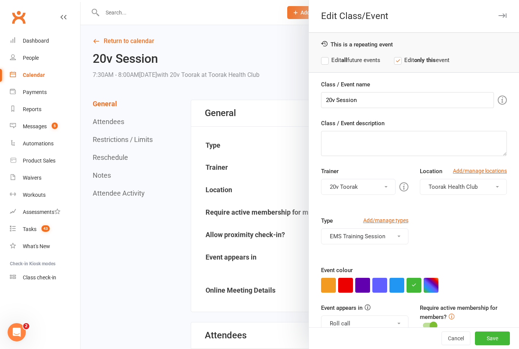
click at [396, 287] on button "button" at bounding box center [397, 284] width 15 height 15
click at [496, 345] on button "Save" at bounding box center [492, 338] width 35 height 14
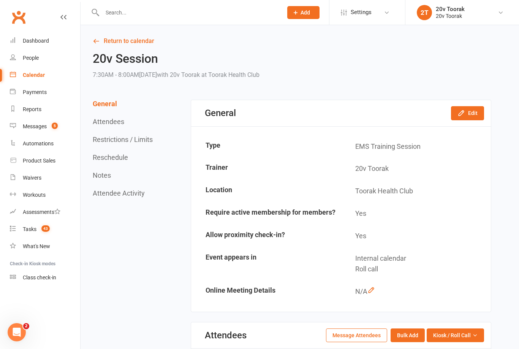
click at [44, 75] on link "Calendar" at bounding box center [45, 75] width 70 height 17
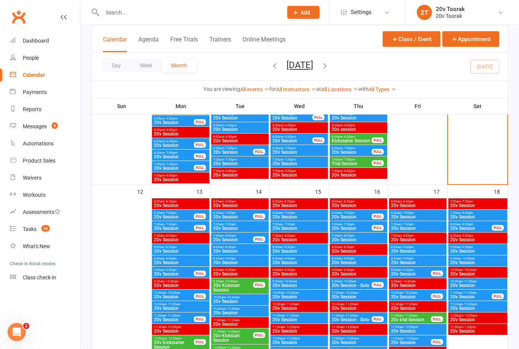
scroll to position [653, 0]
click at [242, 227] on span "20v Session" at bounding box center [240, 228] width 54 height 5
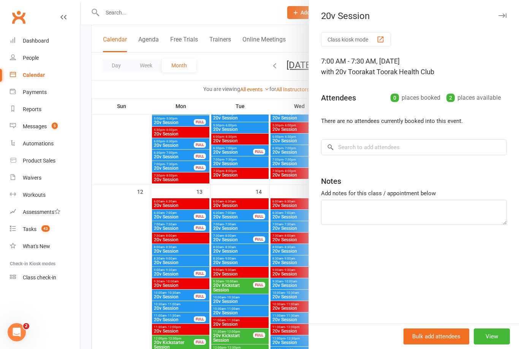
click at [121, 331] on div at bounding box center [300, 174] width 439 height 349
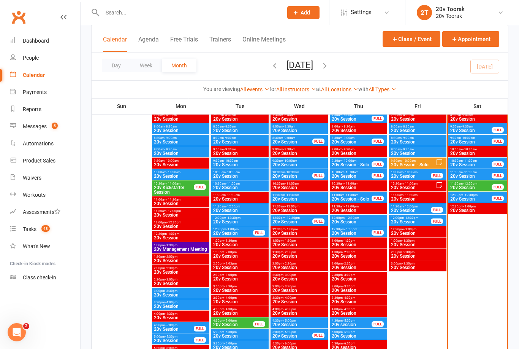
scroll to position [435, 0]
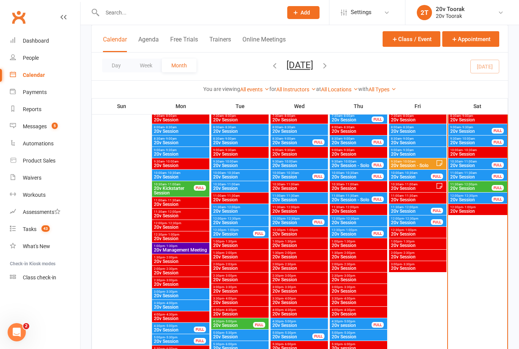
click at [118, 12] on input "text" at bounding box center [188, 12] width 177 height 11
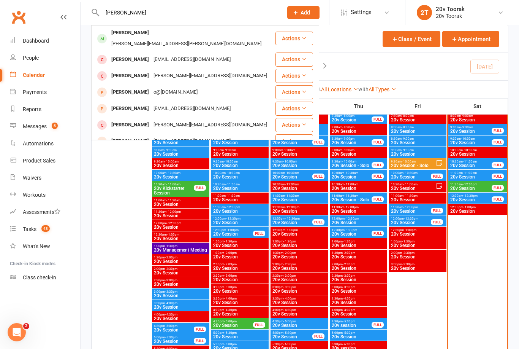
type input "Hugh"
click at [137, 33] on div "Hugh O'Brien" at bounding box center [130, 32] width 42 height 11
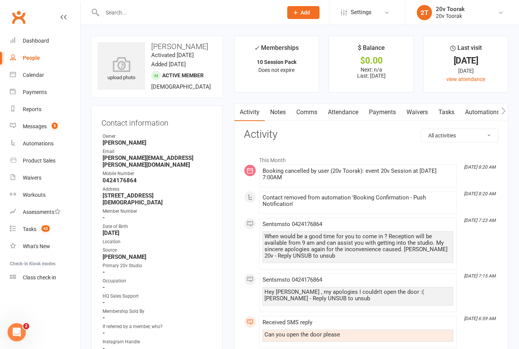
click at [279, 114] on link "Notes" at bounding box center [278, 111] width 26 height 17
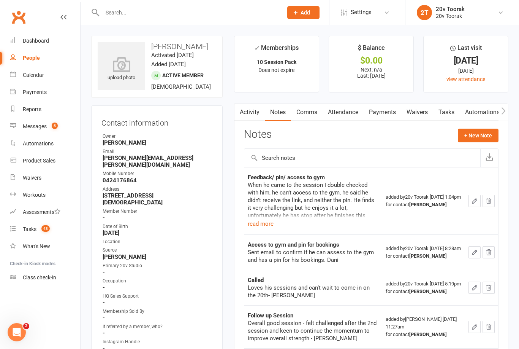
click at [477, 136] on button "+ New Note" at bounding box center [478, 135] width 41 height 14
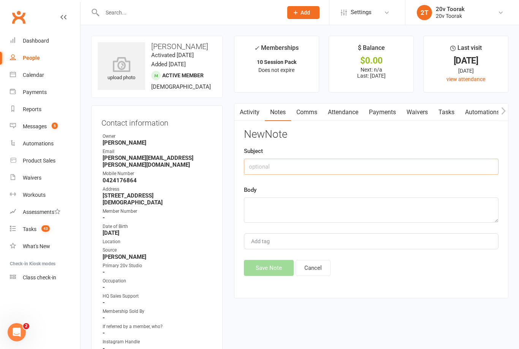
click at [353, 172] on input "text" at bounding box center [371, 166] width 255 height 16
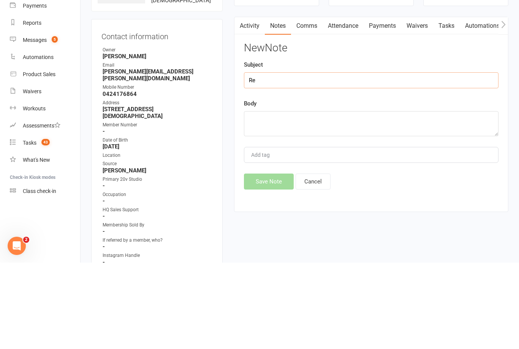
type input "R"
type input "Call hugh"
click at [333, 197] on textarea at bounding box center [371, 209] width 255 height 25
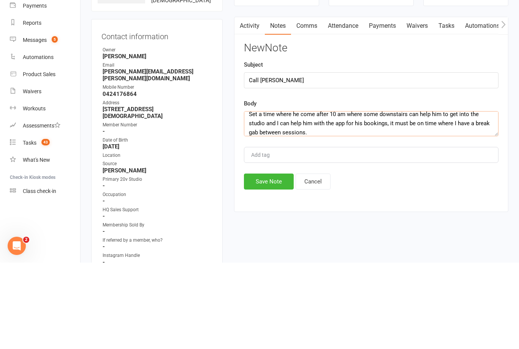
scroll to position [14, 0]
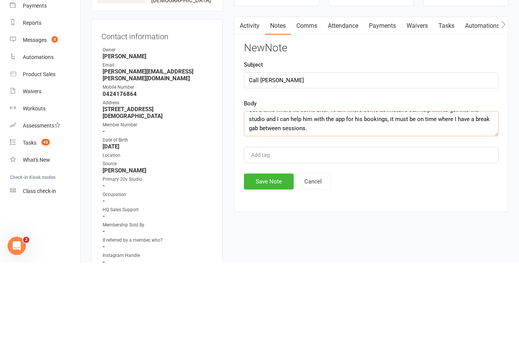
click at [329, 197] on textarea "Set a time where he come after 10 am where some downstairs can help him to get …" at bounding box center [371, 209] width 255 height 25
click at [441, 197] on textarea "Set a time where he come after 10 am where some downstairs can help him to get …" at bounding box center [371, 209] width 255 height 25
click at [435, 197] on textarea "Set a time where he come after 10 am where some downstairs can help him to get …" at bounding box center [371, 209] width 255 height 25
click at [428, 197] on textarea "Set a time where he come after 10 am where some downstairs can help him to get …" at bounding box center [371, 209] width 255 height 25
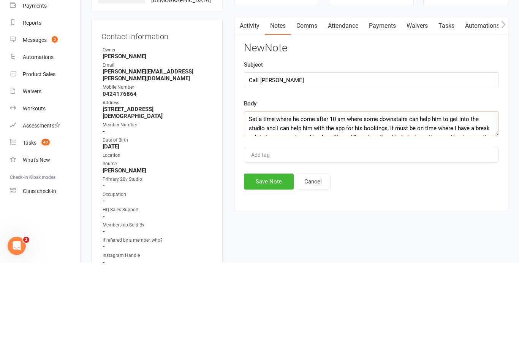
scroll to position [0, 0]
click at [374, 197] on textarea "Set a time where he come after 10 am where some downstairs can help him to get …" at bounding box center [371, 209] width 255 height 25
click at [307, 197] on textarea "Set a time where he come after 10 am where someone downstairs can help him to g…" at bounding box center [371, 209] width 255 height 25
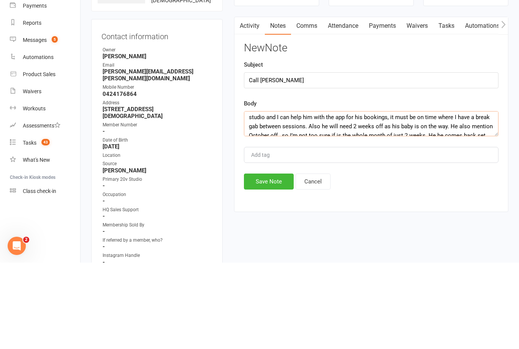
click at [309, 197] on textarea "Set a time where he come after 10 am where someone downstairs can help him to g…" at bounding box center [371, 209] width 255 height 25
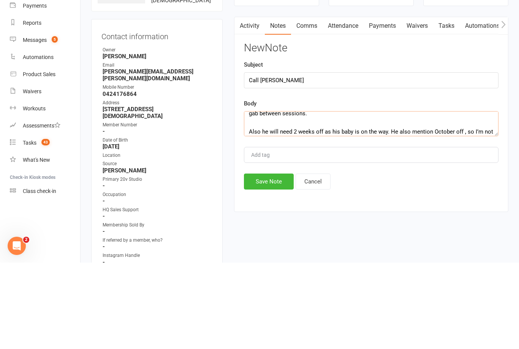
scroll to position [23, 0]
click at [260, 197] on textarea "Set a time where he come after 10 am where someone downstairs can help him to g…" at bounding box center [371, 209] width 255 height 25
click at [279, 197] on textarea "Set a time where he come after 10 am where someone downstairs can help him to g…" at bounding box center [371, 209] width 255 height 25
click at [335, 197] on textarea "Set a time where he come after 10 am where someone downstairs can help him to g…" at bounding box center [371, 209] width 255 height 25
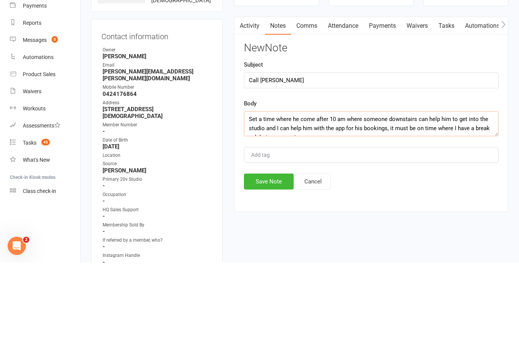
scroll to position [0, 0]
click at [252, 197] on textarea "Set a time where he come after 10 am where someone downstairs can help him to g…" at bounding box center [371, 209] width 255 height 25
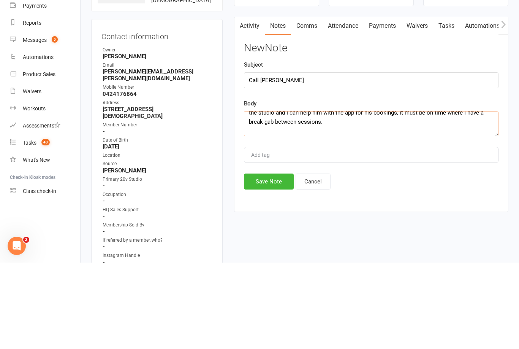
scroll to position [21, 0]
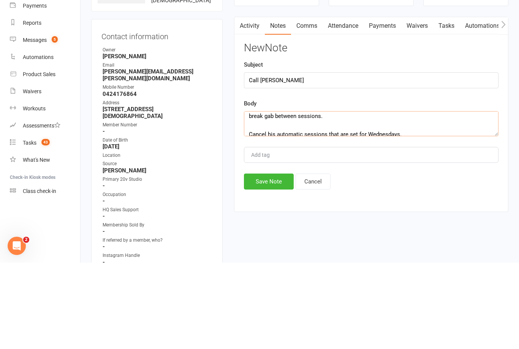
click at [250, 197] on textarea "1. Set a time where he come after 10 am where someone downstairs can help him t…" at bounding box center [371, 209] width 255 height 25
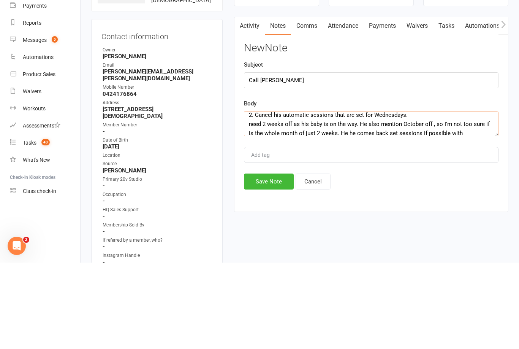
scroll to position [43, 0]
click at [247, 197] on textarea "1. Set a time where he come after 10 am where someone downstairs can help him t…" at bounding box center [371, 209] width 255 height 25
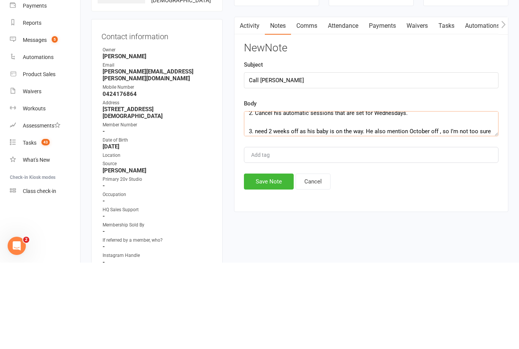
click at [267, 197] on textarea "1. Set a time where he come after 10 am where someone downstairs can help him t…" at bounding box center [371, 209] width 255 height 25
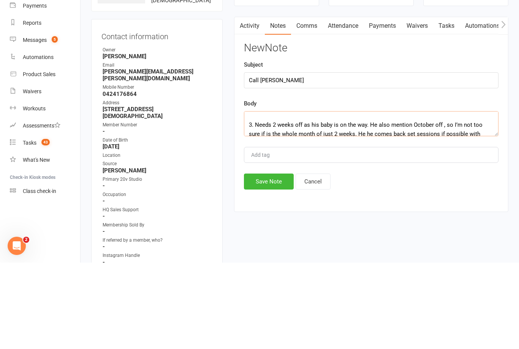
scroll to position [49, 0]
click at [412, 197] on textarea "1. Set a time where he come after 10 am where someone downstairs can help him t…" at bounding box center [371, 209] width 255 height 25
click at [364, 197] on textarea "1. Set a time where he come after 10 am where someone downstairs can help him t…" at bounding box center [371, 209] width 255 height 25
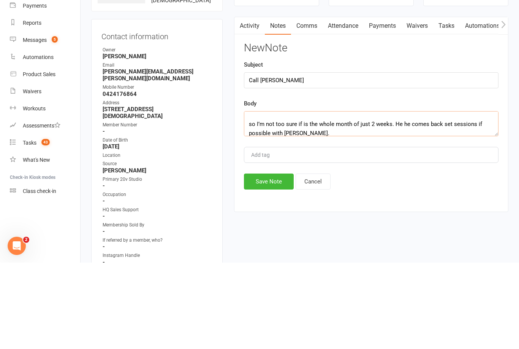
click at [399, 197] on textarea "1. Set a time where he come after 10 am where someone downstairs can help him t…" at bounding box center [371, 209] width 255 height 25
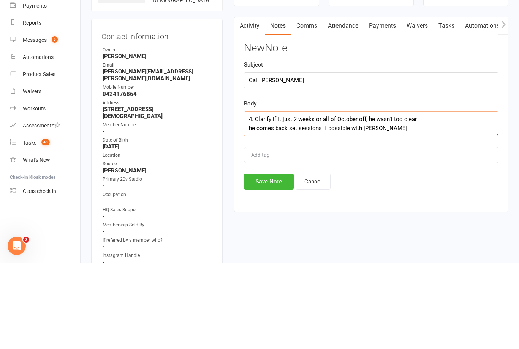
scroll to position [71, 0]
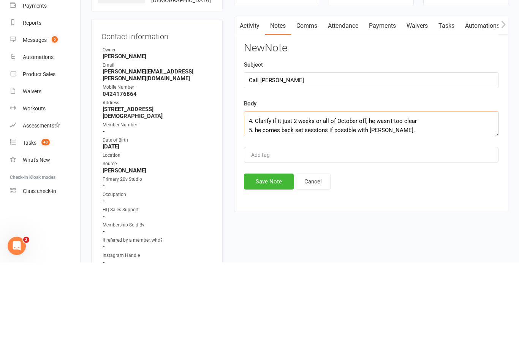
click at [440, 197] on textarea "1. Set a time where he come after 10 am where someone downstairs can help him t…" at bounding box center [371, 209] width 255 height 25
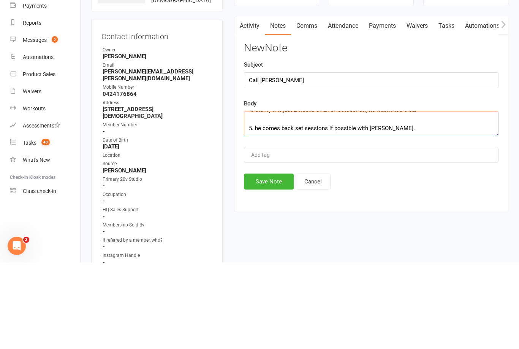
scroll to position [86, 0]
click at [260, 197] on textarea "1. Set a time where he come after 10 am where someone downstairs can help him t…" at bounding box center [371, 209] width 255 height 25
click at [277, 197] on textarea "1. Set a time where he come after 10 am where someone downstairs can help him t…" at bounding box center [371, 209] width 255 height 25
click at [423, 197] on textarea "1. Set a time where he come after 10 am where someone downstairs can help him t…" at bounding box center [371, 209] width 255 height 25
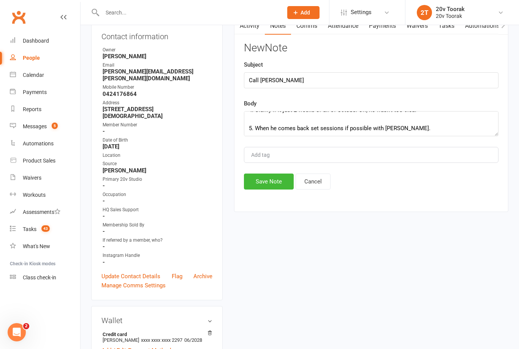
scroll to position [91, 0]
click at [419, 134] on textarea "1. Set a time where he come after 10 am where someone downstairs can help him t…" at bounding box center [371, 123] width 255 height 25
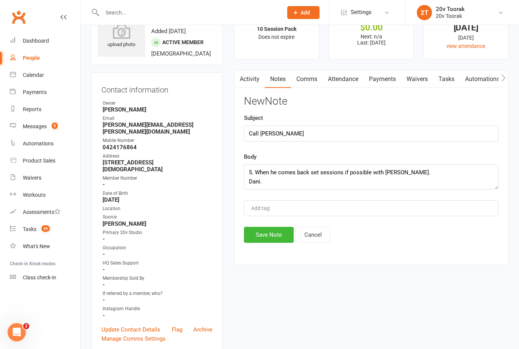
scroll to position [27, 0]
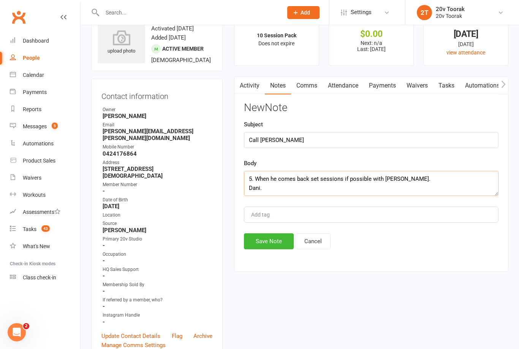
type textarea "1. Set a time where he come after 10 am where someone downstairs can help him t…"
click at [270, 241] on button "Save Note" at bounding box center [269, 241] width 50 height 16
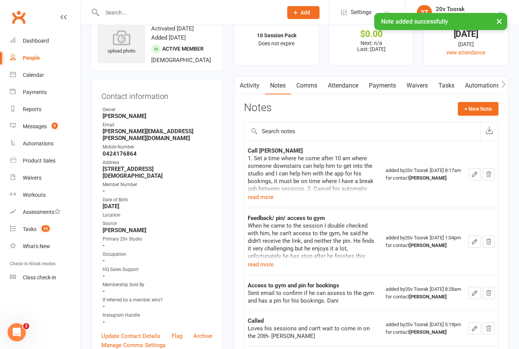
click at [472, 171] on icon "button" at bounding box center [474, 174] width 7 height 7
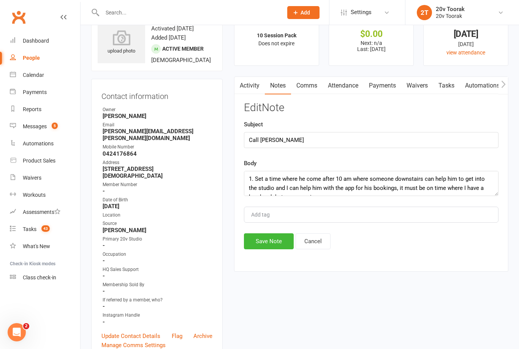
scroll to position [0, 0]
click at [445, 88] on link "Tasks" at bounding box center [446, 85] width 27 height 17
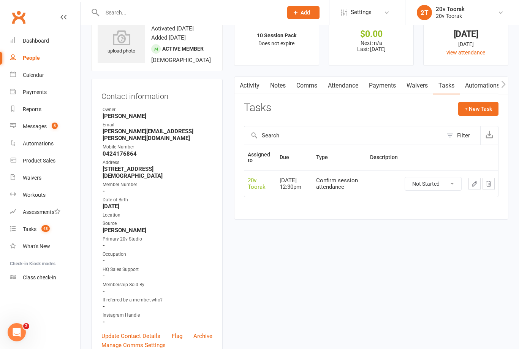
click at [487, 107] on button "+ New Task" at bounding box center [478, 109] width 40 height 14
select select "45736"
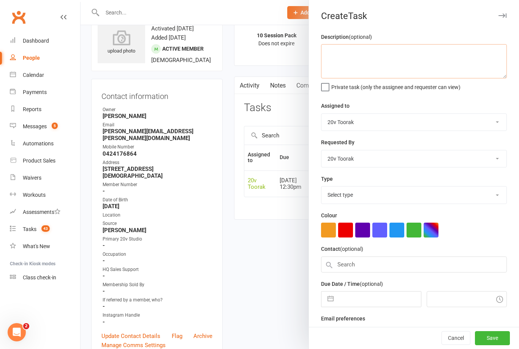
click at [439, 60] on textarea at bounding box center [414, 61] width 186 height 34
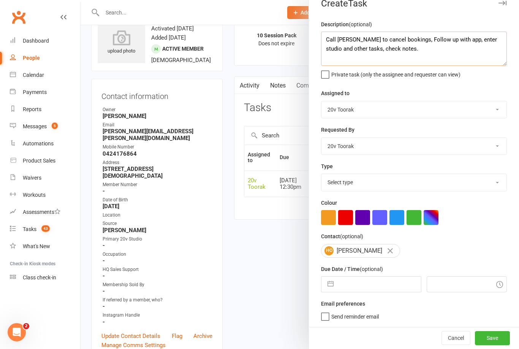
scroll to position [14, 0]
click at [355, 36] on textarea "Call Hugh to cancel bookings, Follow up with app, enter studio and other tasks,…" at bounding box center [414, 49] width 186 height 34
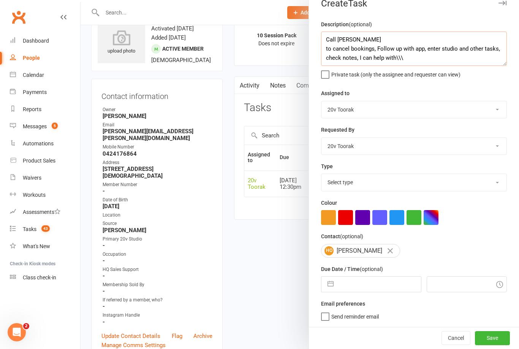
click at [333, 44] on textarea "Call Hugh to cancel bookings, Follow up with app, enter studio and other tasks,…" at bounding box center [414, 49] width 186 height 34
click at [371, 45] on textarea "Call Hugh tocancel bookings, Follow up with app, enter studio and other tasks, …" at bounding box center [414, 49] width 186 height 34
click at [354, 44] on textarea "Call Hugh , Follow up with app, enter studio and other tasks, check notes, I ca…" at bounding box center [414, 49] width 186 height 34
click at [375, 44] on textarea "Call Hugh , Follow up with app, enter studio and other tasks, check notes, I ca…" at bounding box center [414, 49] width 186 height 34
click at [333, 43] on textarea "Call Hugh , Follow up with app, enter studio and other tasks, check notes, I ca…" at bounding box center [414, 49] width 186 height 34
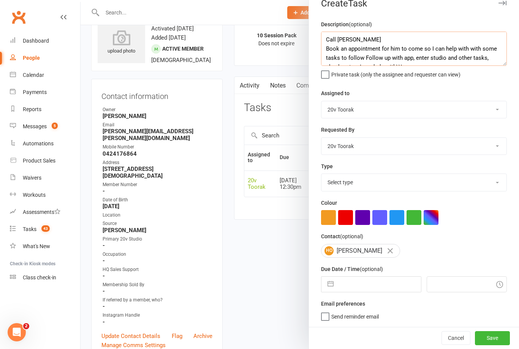
click at [403, 55] on textarea "Call Hugh Book an appointment for him to come so I can help with with some task…" at bounding box center [414, 49] width 186 height 34
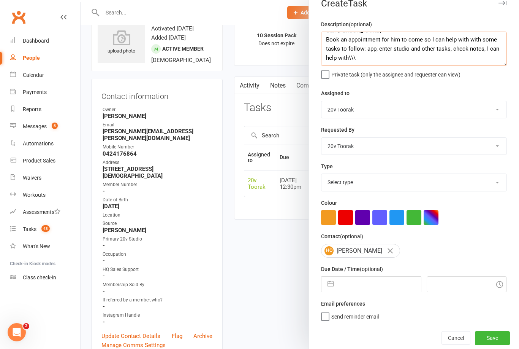
scroll to position [9, 0]
click at [414, 61] on textarea "Call Hugh Book an appointment for him to come so I can help with with some task…" at bounding box center [414, 49] width 186 height 34
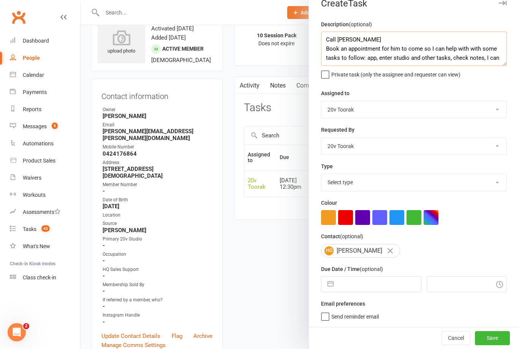
scroll to position [0, 0]
click at [373, 36] on textarea "Call Hugh Book an appointment for him to come so I can help with with some task…" at bounding box center [414, 49] width 186 height 34
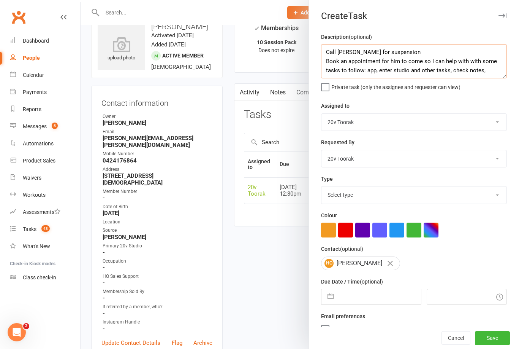
scroll to position [19, 0]
type textarea "Call Hugh for suspension Book an appointment for him to come so I can help with…"
click at [378, 300] on input "text" at bounding box center [379, 296] width 83 height 15
select select "8"
select select "2025"
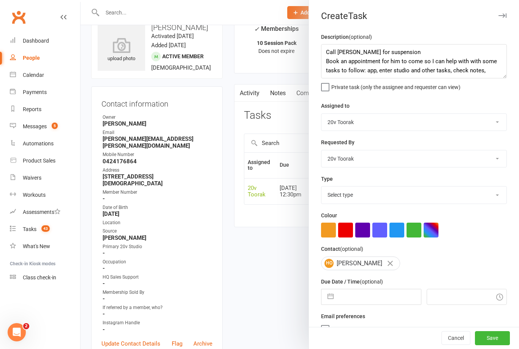
select select "9"
select select "2025"
select select "10"
select select "2025"
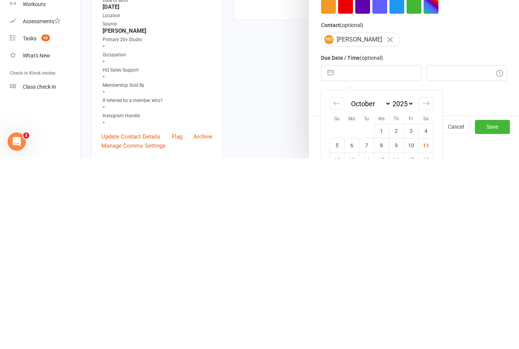
scroll to position [47, 0]
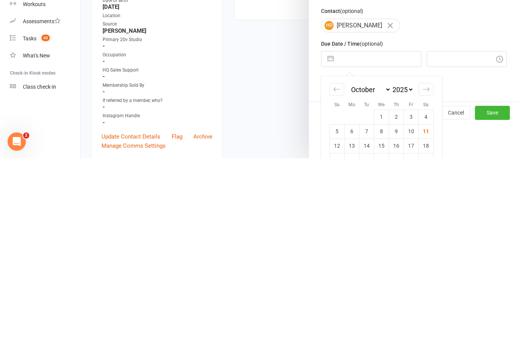
click at [429, 314] on td "11" at bounding box center [426, 321] width 15 height 14
type input "11 Oct 2025"
type input "8:30am"
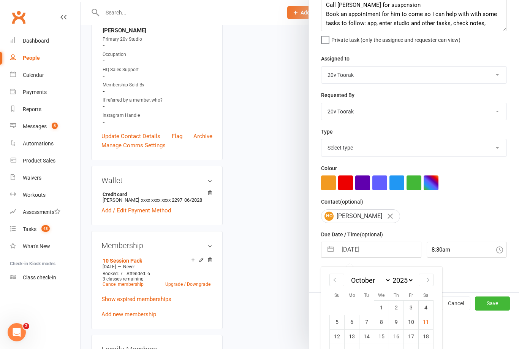
scroll to position [0, 0]
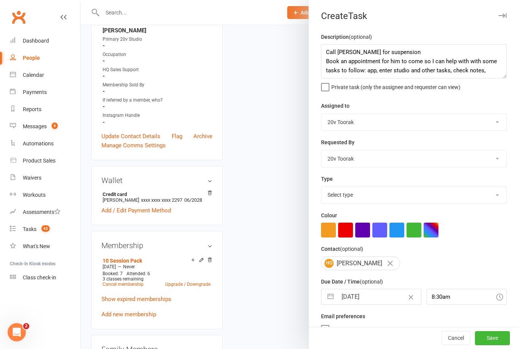
click at [492, 120] on select "Yu Wang 20v Toorak Byron Kruger Graham Pearson" at bounding box center [414, 122] width 185 height 17
select select "46005"
click at [330, 343] on label "Send "New Task" email" at bounding box center [352, 339] width 63 height 8
click at [330, 335] on input "Send "New Task" email" at bounding box center [352, 335] width 63 height 0
checkbox input "false"
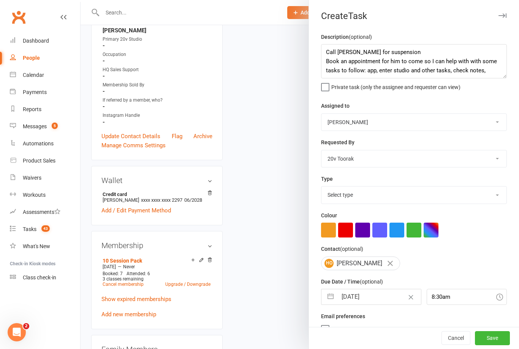
click at [490, 345] on button "Save" at bounding box center [492, 338] width 35 height 14
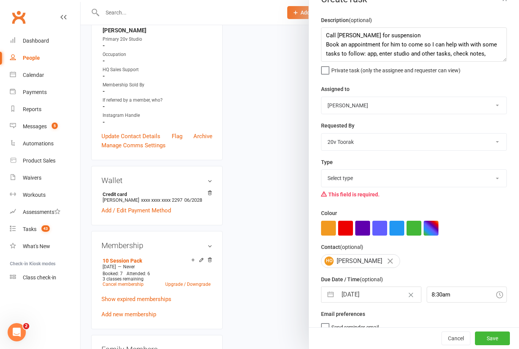
scroll to position [16, 0]
click at [494, 181] on select "Select type Call Call - to book trial Confirm session attendance Confirm trial …" at bounding box center [414, 178] width 185 height 17
select select "23277"
click at [497, 345] on button "Save" at bounding box center [492, 338] width 35 height 14
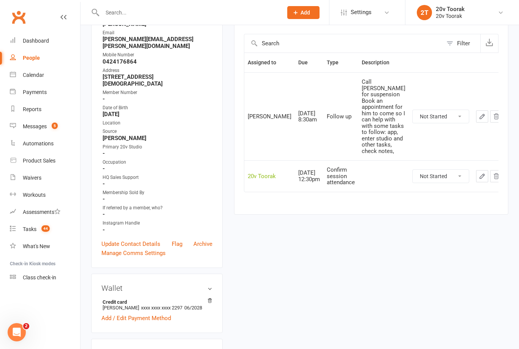
scroll to position [0, 0]
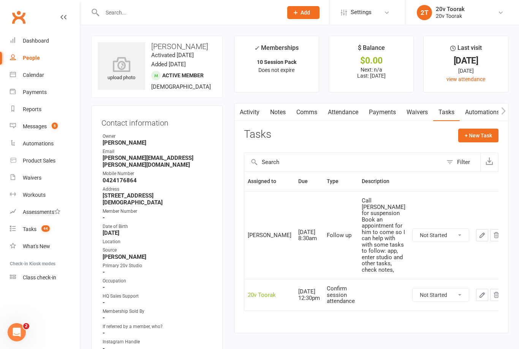
click at [282, 109] on link "Notes" at bounding box center [278, 111] width 26 height 17
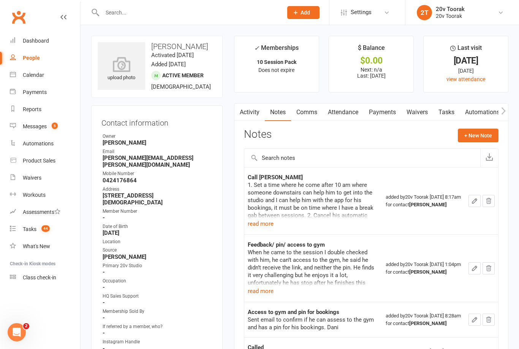
click at [472, 198] on icon "button" at bounding box center [474, 200] width 7 height 7
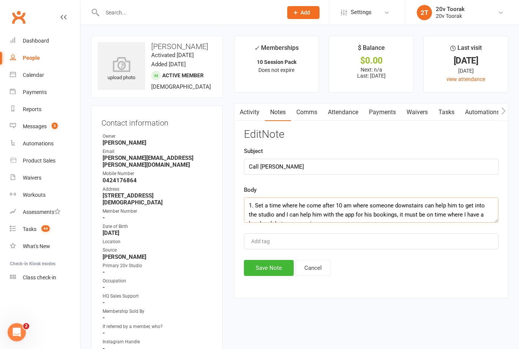
click at [406, 201] on textarea "1. Set a time where he come after 10 am where someone downstairs can help him t…" at bounding box center [371, 209] width 255 height 25
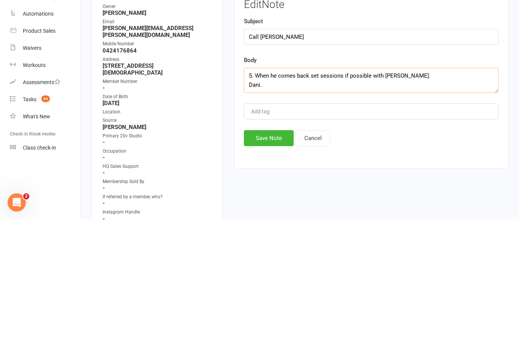
scroll to position [91, 0]
click at [426, 197] on textarea "1. Set a time where he come after 10 am where someone downstairs can help him t…" at bounding box center [371, 209] width 255 height 25
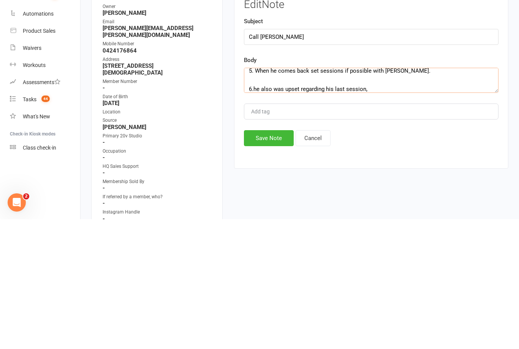
click at [254, 197] on textarea "1. Set a time where he come after 10 am where someone downstairs can help him t…" at bounding box center [371, 209] width 255 height 25
click at [385, 197] on textarea "1. Set a time where he come after 10 am where someone downstairs can help him t…" at bounding box center [371, 209] width 255 height 25
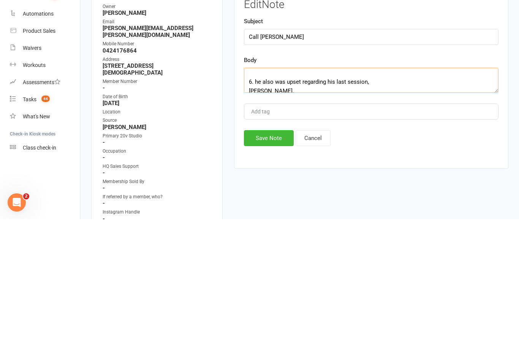
scroll to position [106, 0]
click at [261, 197] on textarea "1. Set a time where he come after 10 am where someone downstairs can help him t…" at bounding box center [371, 209] width 255 height 25
click at [362, 197] on textarea "1. Set a time where he come after 10 am where someone downstairs can help him t…" at bounding box center [371, 209] width 255 height 25
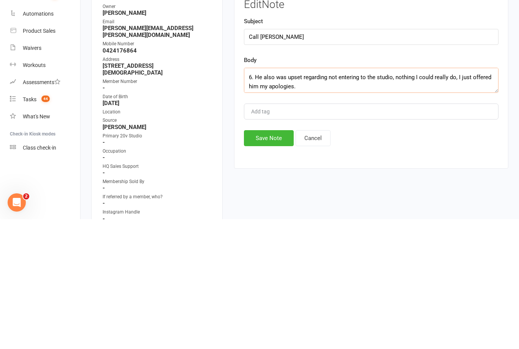
type textarea "1. Set a time where he come after 10 am where someone downstairs can help him t…"
click at [277, 260] on button "Save Note" at bounding box center [269, 268] width 50 height 16
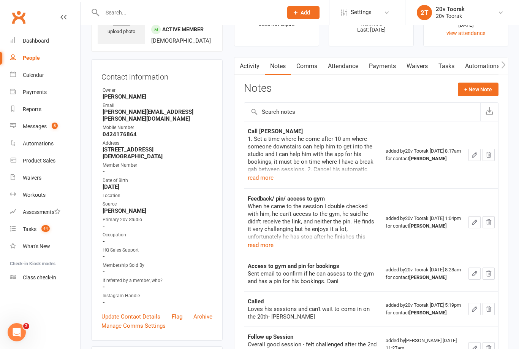
scroll to position [0, 0]
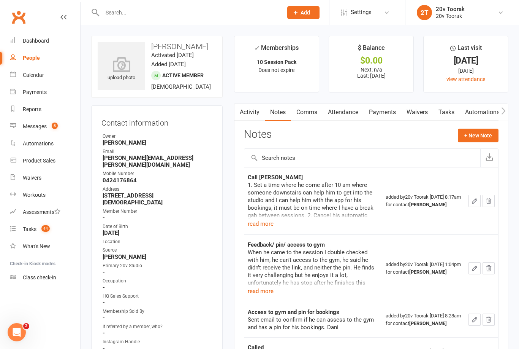
click at [38, 71] on link "Calendar" at bounding box center [45, 75] width 70 height 17
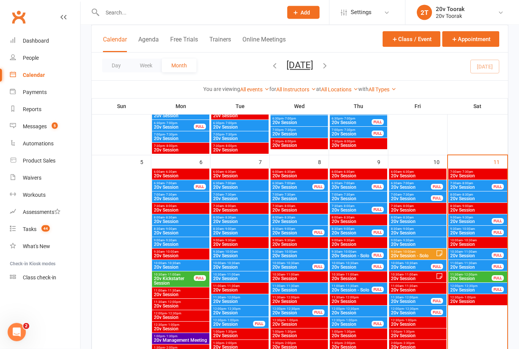
scroll to position [345, 0]
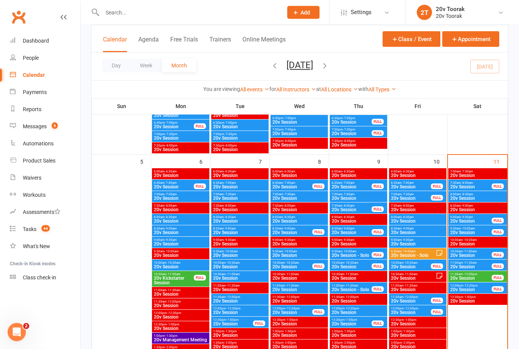
click at [242, 195] on span "7:00am - 7:30am" at bounding box center [240, 194] width 54 height 3
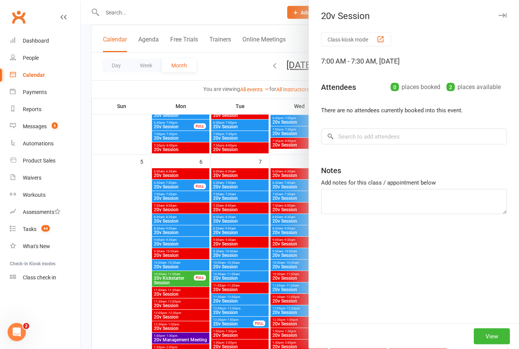
scroll to position [345, 0]
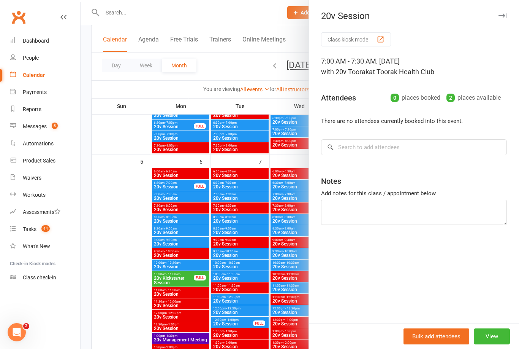
click at [134, 239] on div at bounding box center [300, 174] width 439 height 349
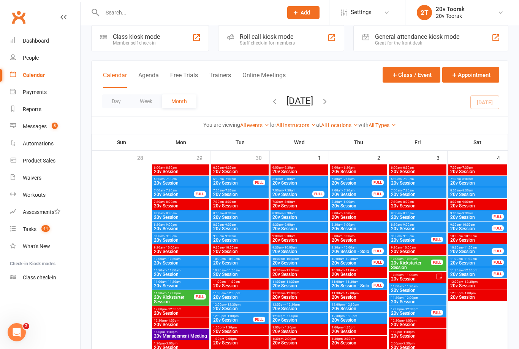
scroll to position [0, 0]
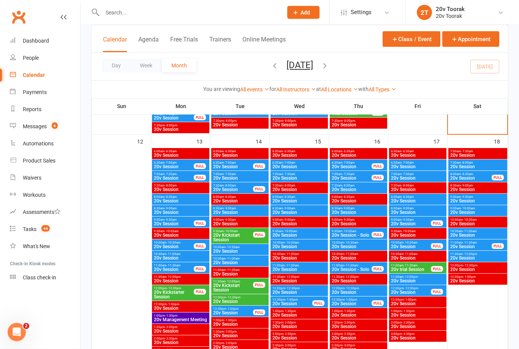
scroll to position [704, 0]
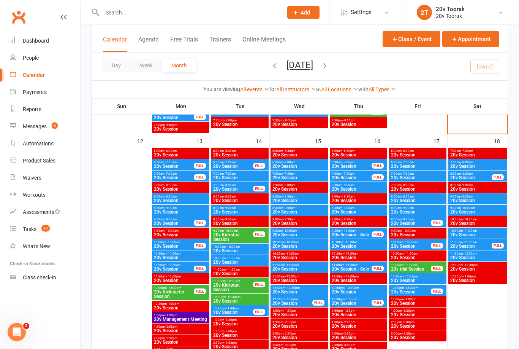
click at [246, 200] on span "20v Session" at bounding box center [240, 200] width 54 height 5
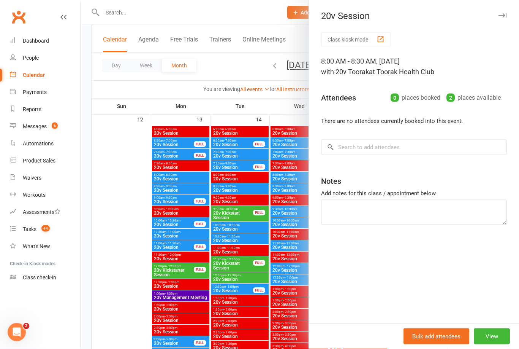
scroll to position [727, 0]
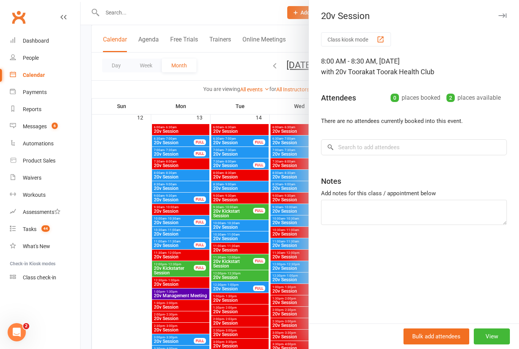
click at [115, 286] on div at bounding box center [300, 174] width 439 height 349
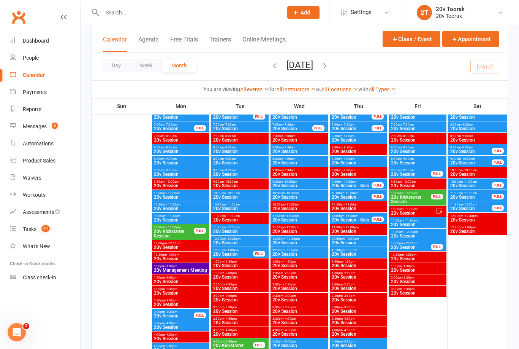
scroll to position [76, 0]
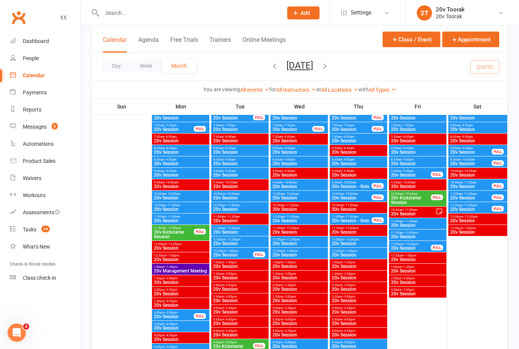
click at [147, 16] on input "text" at bounding box center [188, 12] width 177 height 11
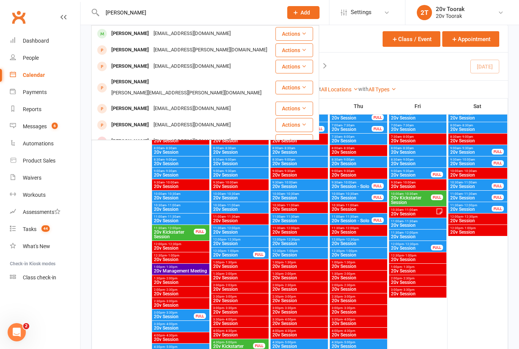
type input "Chad"
click at [138, 32] on div "Chad Shelton" at bounding box center [130, 33] width 42 height 11
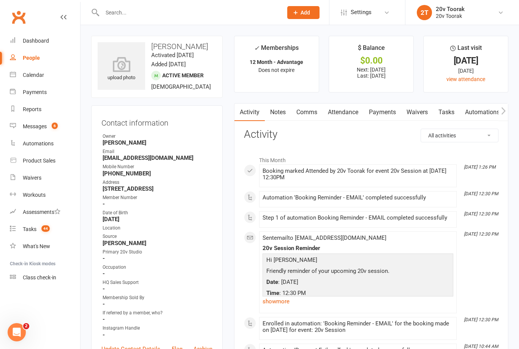
click at [276, 115] on link "Notes" at bounding box center [278, 111] width 26 height 17
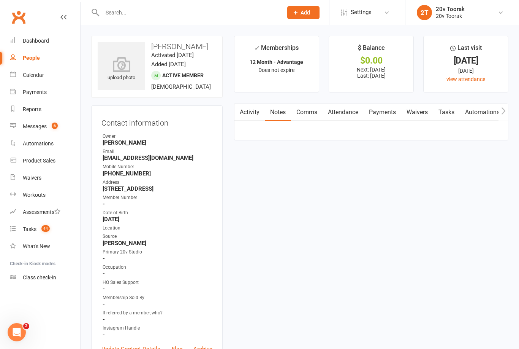
scroll to position [24, 0]
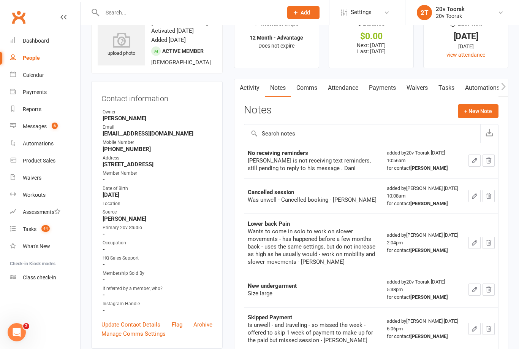
click at [447, 84] on link "Tasks" at bounding box center [446, 87] width 27 height 17
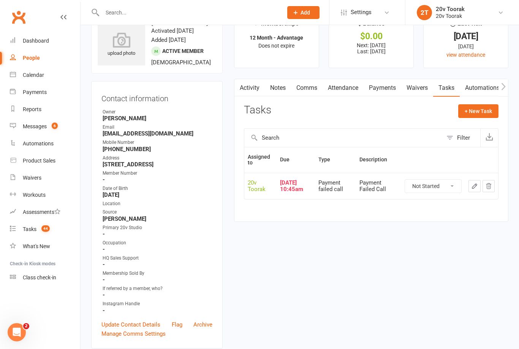
click at [482, 109] on button "+ New Task" at bounding box center [478, 111] width 40 height 14
select select "45736"
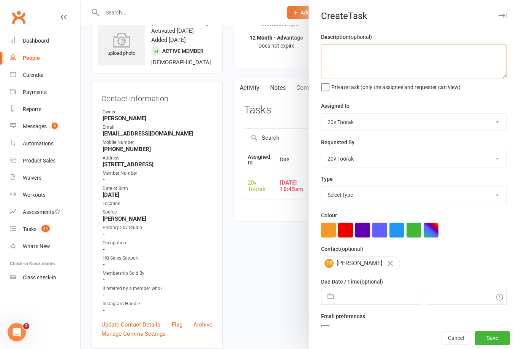
click at [380, 53] on textarea at bounding box center [414, 61] width 186 height 34
type textarea "Chad got 2 TRUE protein bars, needs to be on the system"
click at [491, 119] on select "Yu Wang 20v Toorak Byron Kruger Graham Pearson" at bounding box center [414, 122] width 185 height 17
select select "46005"
click at [382, 293] on input "text" at bounding box center [379, 296] width 83 height 15
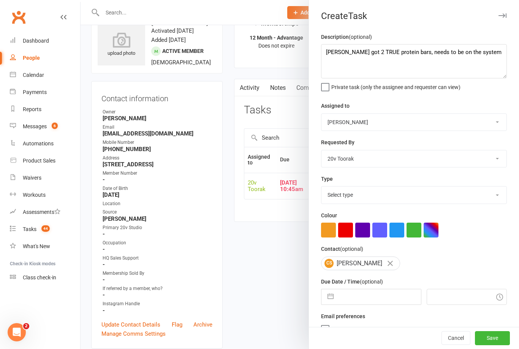
select select "8"
select select "2025"
select select "9"
select select "2025"
select select "10"
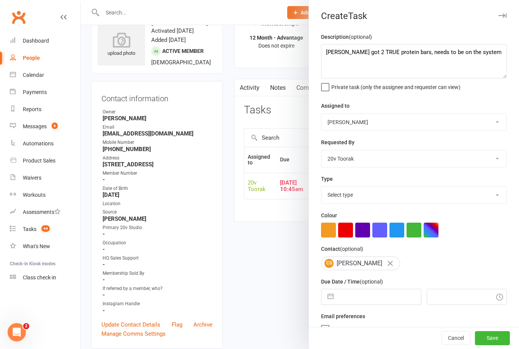
select select "2025"
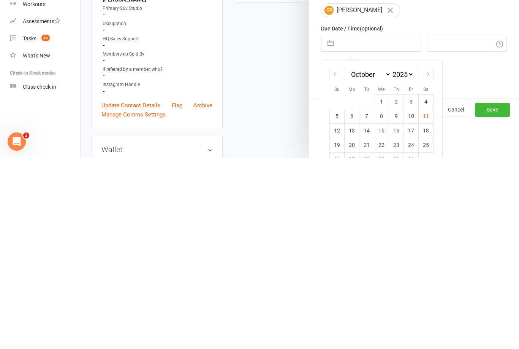
scroll to position [63, 0]
click at [425, 299] on td "11" at bounding box center [426, 306] width 15 height 14
type input "11 Oct 2025"
type input "8:45am"
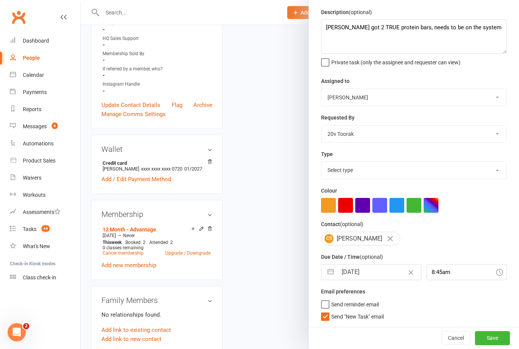
scroll to position [25, 0]
click at [330, 313] on label "Send "New Task" email" at bounding box center [352, 315] width 63 height 8
click at [330, 311] on input "Send "New Task" email" at bounding box center [352, 311] width 63 height 0
checkbox input "false"
click at [496, 342] on button "Save" at bounding box center [492, 338] width 35 height 14
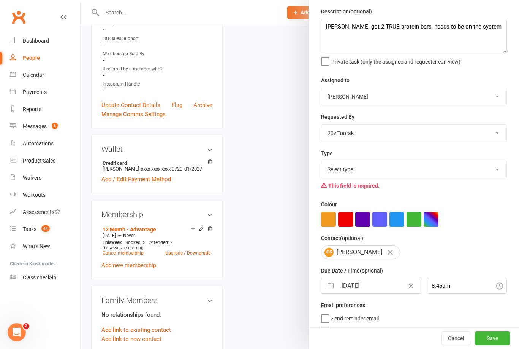
click at [499, 169] on select "Select type Call Call - to book trial Confirm session attendance Confirm trial …" at bounding box center [414, 169] width 185 height 17
select select "23277"
click at [494, 333] on button "Save" at bounding box center [492, 338] width 35 height 14
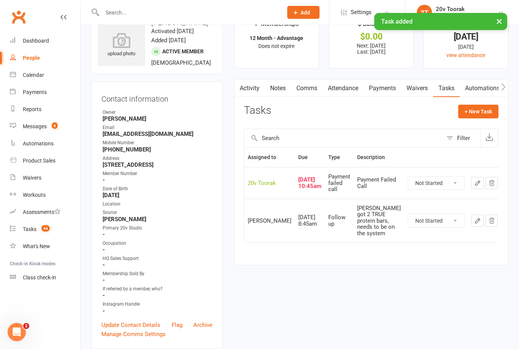
scroll to position [0, 0]
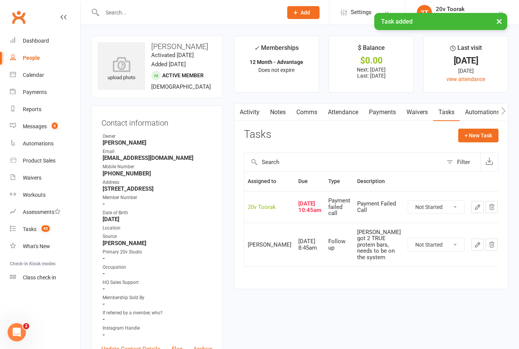
click at [114, 12] on input "text" at bounding box center [188, 12] width 177 height 11
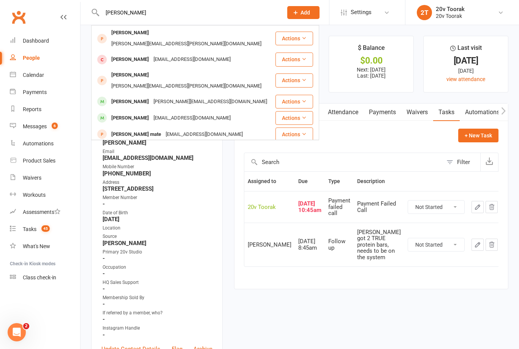
type input "Ron"
click at [126, 96] on div "Rony Saba" at bounding box center [130, 101] width 42 height 11
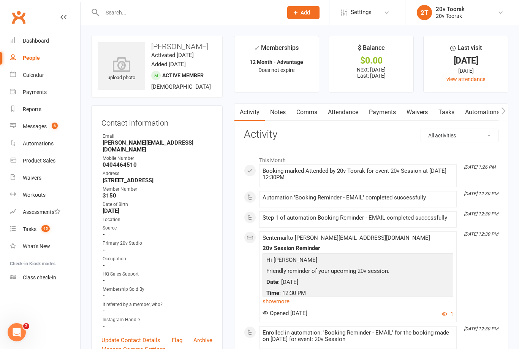
click at [454, 107] on link "Tasks" at bounding box center [446, 111] width 27 height 17
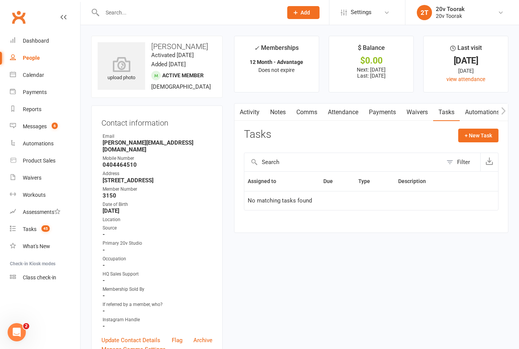
click at [482, 136] on button "+ New Task" at bounding box center [478, 135] width 40 height 14
select select "45736"
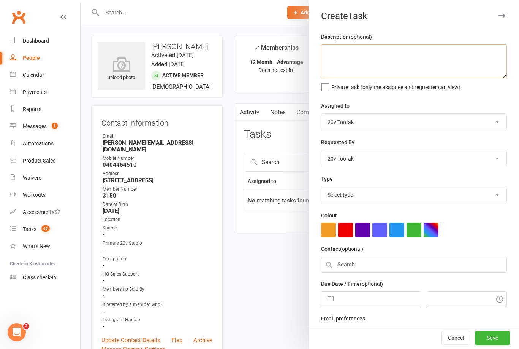
click at [374, 61] on textarea at bounding box center [414, 61] width 186 height 34
click at [420, 52] on textarea "Rony got 5 TRUE" at bounding box center [414, 61] width 186 height 34
click at [408, 52] on textarea "Rony got 5 TRUE" at bounding box center [414, 61] width 186 height 34
click at [412, 53] on textarea "Rony got 5 TRUE protein" at bounding box center [414, 61] width 186 height 34
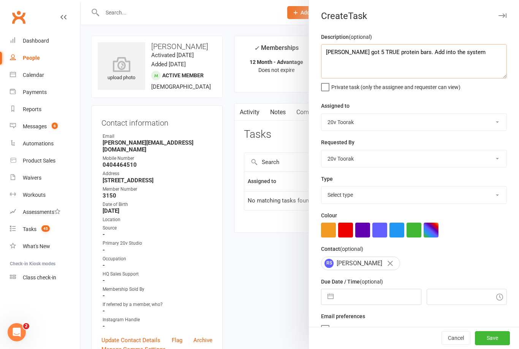
type textarea "Rony got 5 TRUE protein bars. Add into the system"
click at [492, 121] on select "Yu Wang 20v Toorak Byron Kruger Graham Pearson" at bounding box center [414, 122] width 185 height 17
select select "46005"
click at [376, 299] on input "text" at bounding box center [379, 296] width 83 height 15
select select "8"
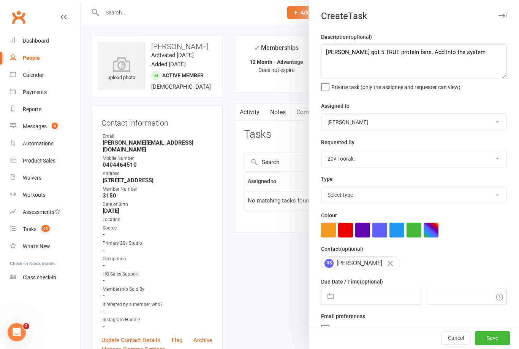
select select "2025"
select select "9"
select select "2025"
select select "10"
select select "2025"
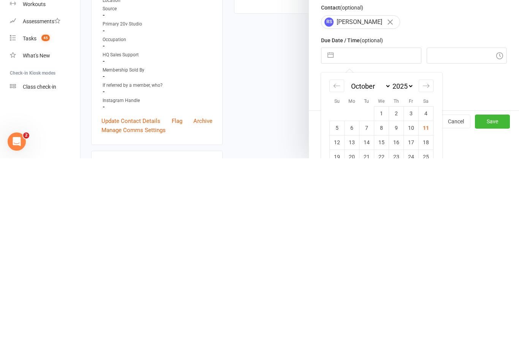
scroll to position [53, 0]
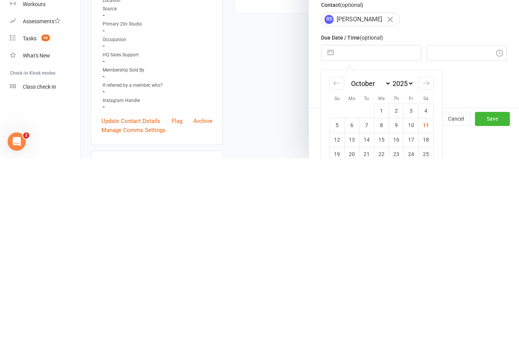
click at [426, 308] on td "11" at bounding box center [426, 315] width 15 height 14
type input "11 Oct 2025"
type input "8:45am"
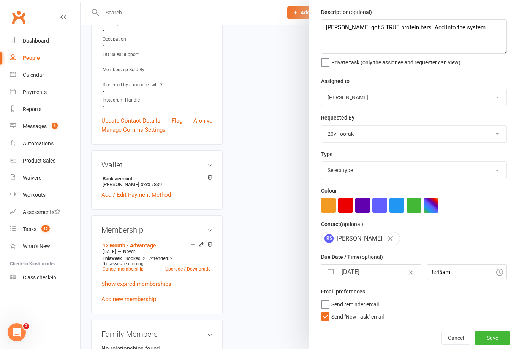
click at [496, 336] on button "Save" at bounding box center [492, 338] width 35 height 14
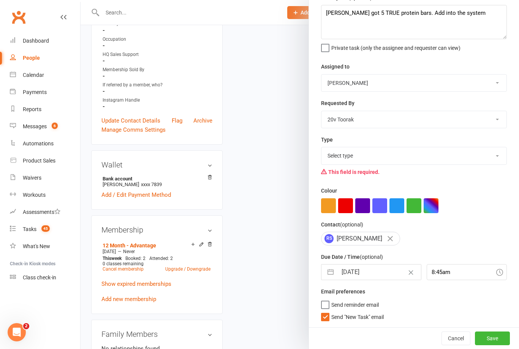
scroll to position [41, 0]
click at [324, 315] on label "Send "New Task" email" at bounding box center [352, 315] width 63 height 8
click at [324, 311] on input "Send "New Task" email" at bounding box center [352, 311] width 63 height 0
click at [329, 314] on label "Send "New Task" email" at bounding box center [352, 315] width 63 height 8
click at [329, 311] on input "Send "New Task" email" at bounding box center [352, 311] width 63 height 0
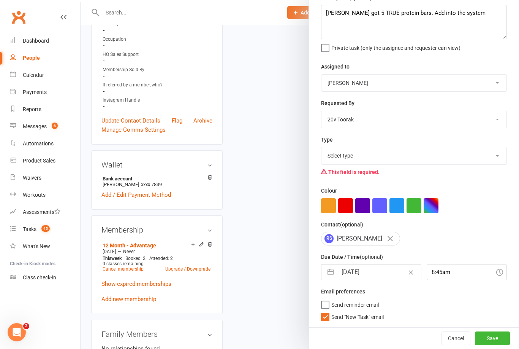
click at [328, 316] on label "Send "New Task" email" at bounding box center [352, 315] width 63 height 8
click at [328, 311] on input "Send "New Task" email" at bounding box center [352, 311] width 63 height 0
click at [325, 319] on label "Send "New Task" email" at bounding box center [352, 315] width 63 height 8
click at [325, 311] on input "Send "New Task" email" at bounding box center [352, 311] width 63 height 0
click at [330, 316] on label "Send "New Task" email" at bounding box center [352, 315] width 63 height 8
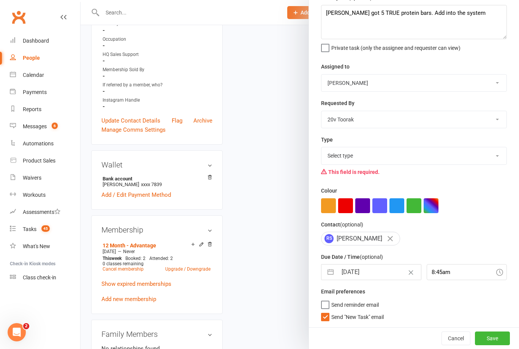
click at [330, 311] on input "Send "New Task" email" at bounding box center [352, 311] width 63 height 0
checkbox input "false"
click at [492, 158] on select "Select type Call Call - to book trial Confirm session attendance Confirm trial …" at bounding box center [414, 155] width 185 height 17
select select "23277"
click at [497, 338] on button "Save" at bounding box center [492, 338] width 35 height 14
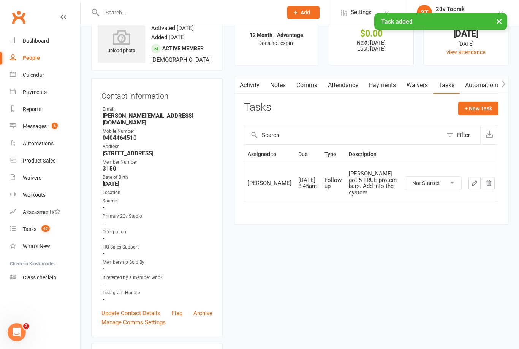
scroll to position [0, 0]
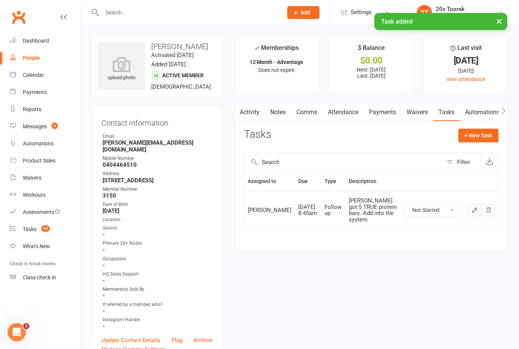
click at [172, 11] on input "text" at bounding box center [188, 12] width 177 height 11
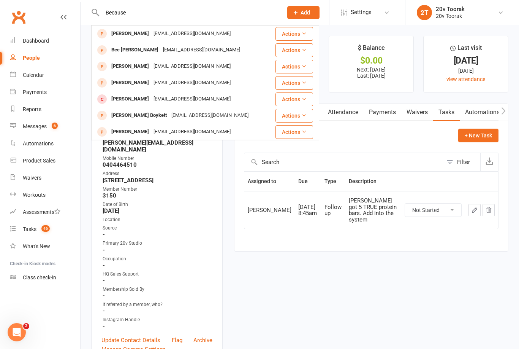
type input "Because"
click at [32, 74] on div "Calendar" at bounding box center [33, 75] width 21 height 6
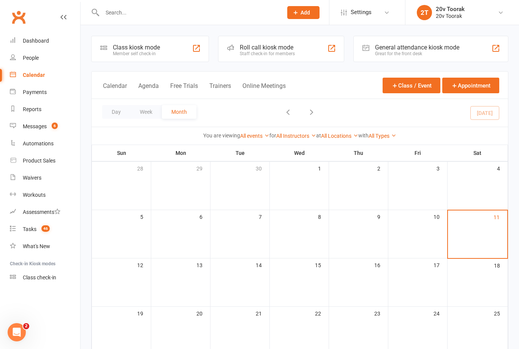
click at [0, 0] on div "Loading" at bounding box center [0, 0] width 0 height 0
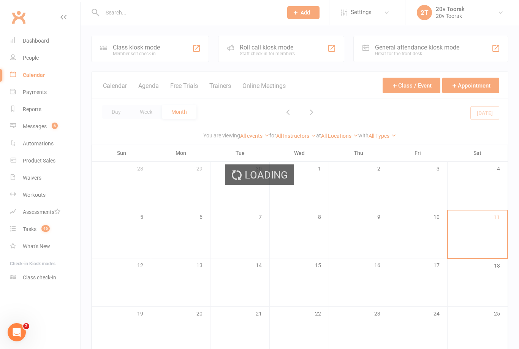
click at [43, 123] on div "Loading" at bounding box center [259, 174] width 519 height 349
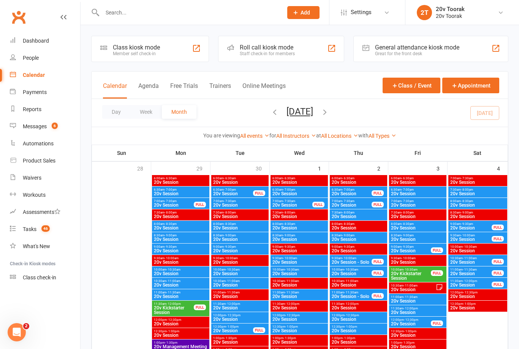
click at [45, 123] on link "Messages 6" at bounding box center [45, 126] width 70 height 17
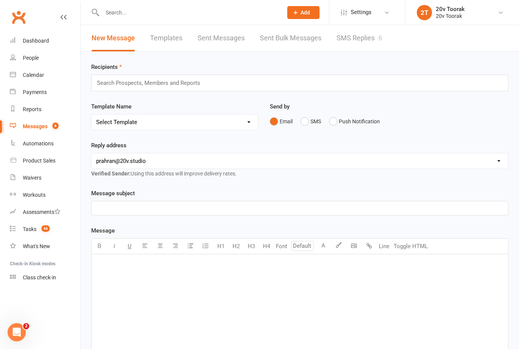
click at [369, 36] on link "SMS Replies 6" at bounding box center [360, 38] width 46 height 26
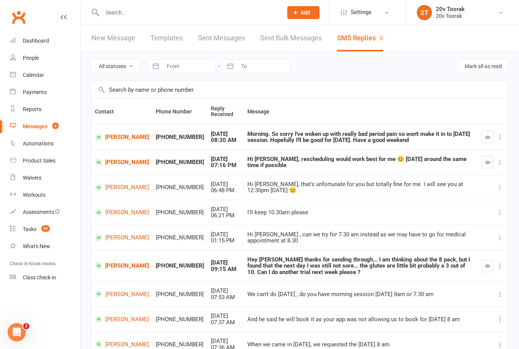
click at [116, 164] on link "[PERSON_NAME]" at bounding box center [122, 161] width 54 height 7
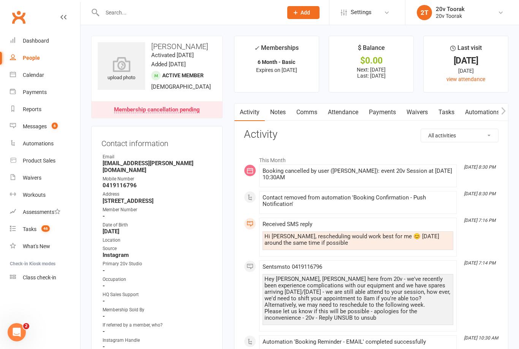
click at [312, 113] on link "Comms" at bounding box center [307, 111] width 32 height 17
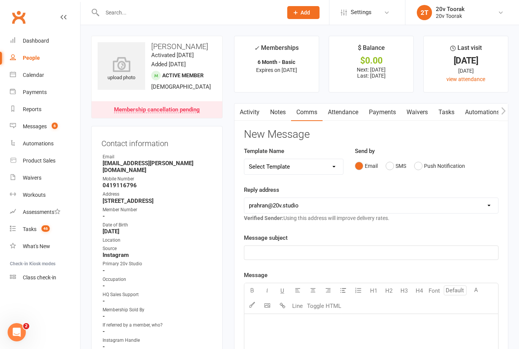
click at [421, 167] on button "Push Notification" at bounding box center [439, 165] width 51 height 14
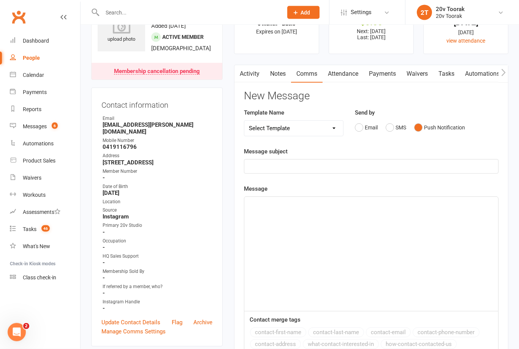
scroll to position [38, 0]
click at [355, 208] on div "﻿" at bounding box center [371, 254] width 254 height 114
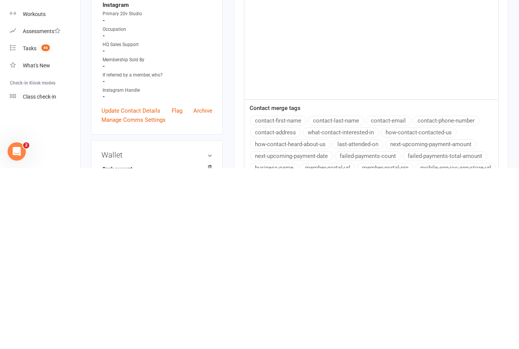
scroll to position [73, 0]
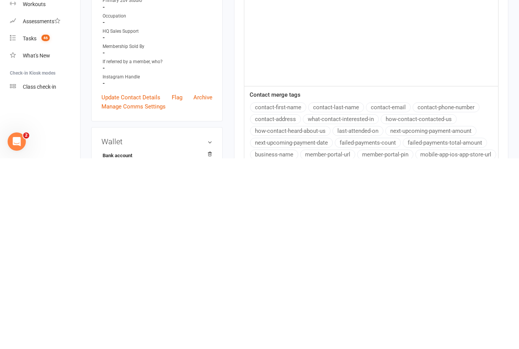
click at [293, 293] on button "contact-first-name" at bounding box center [278, 298] width 56 height 10
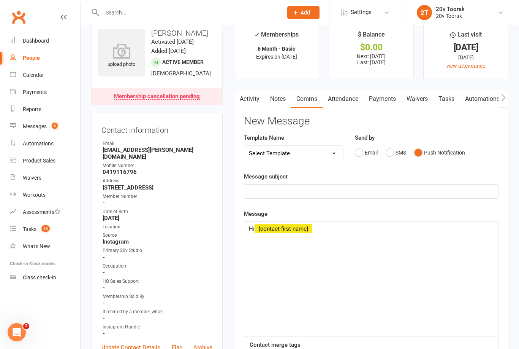
scroll to position [13, 0]
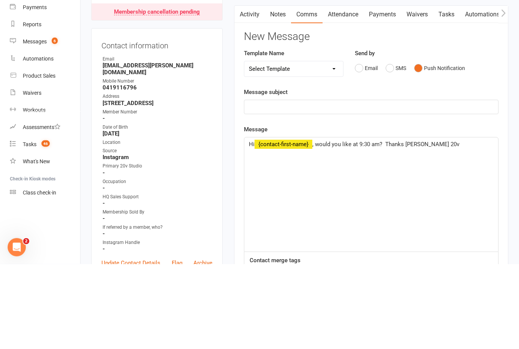
click at [427, 187] on p "﻿" at bounding box center [371, 191] width 245 height 9
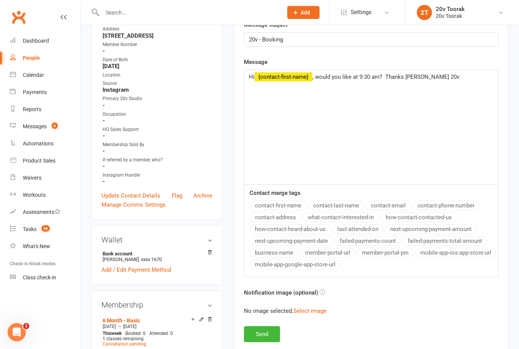
scroll to position [159, 0]
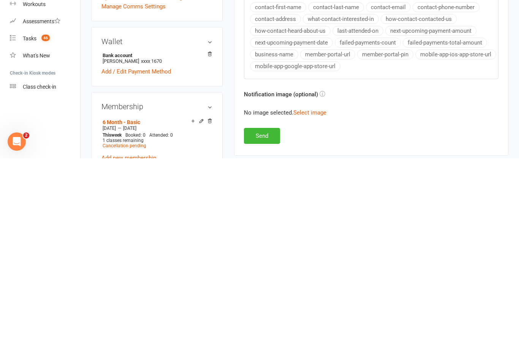
click at [273, 318] on button "Send" at bounding box center [262, 326] width 36 height 16
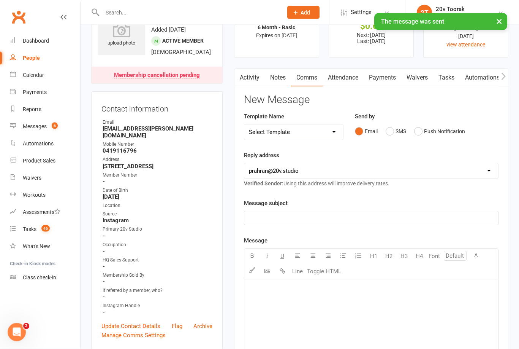
scroll to position [0, 0]
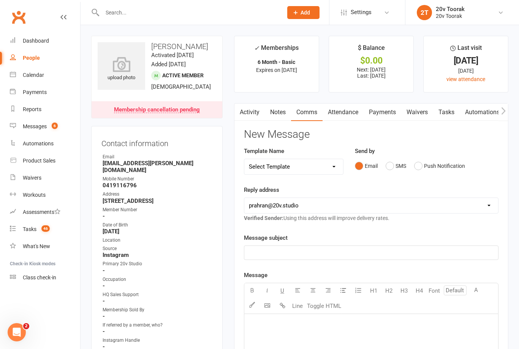
click at [40, 125] on div "Messages" at bounding box center [35, 126] width 24 height 6
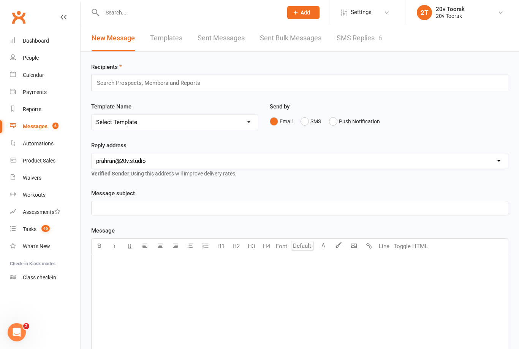
click at [363, 37] on link "SMS Replies 6" at bounding box center [360, 38] width 46 height 26
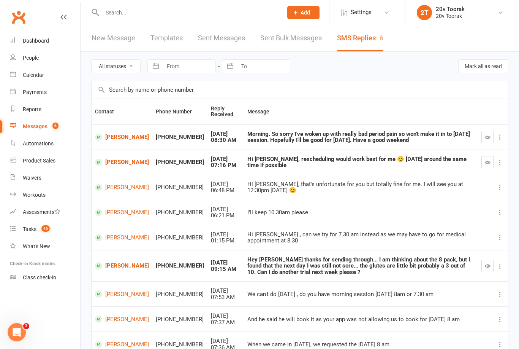
click at [487, 162] on icon "button" at bounding box center [488, 162] width 6 height 6
click at [114, 134] on link "[PERSON_NAME]" at bounding box center [122, 136] width 54 height 7
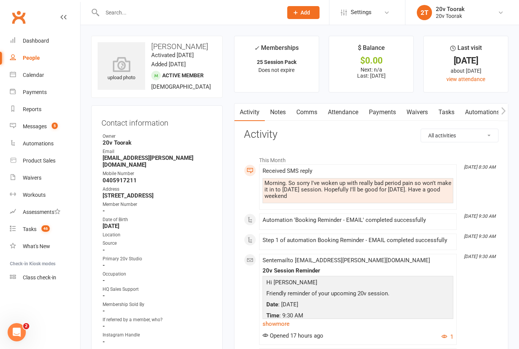
click at [309, 110] on link "Comms" at bounding box center [307, 111] width 32 height 17
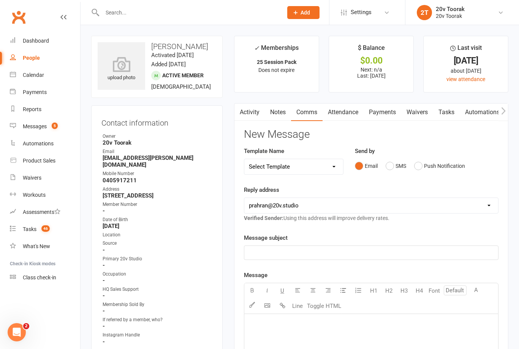
click at [30, 74] on div "Calendar" at bounding box center [33, 75] width 21 height 6
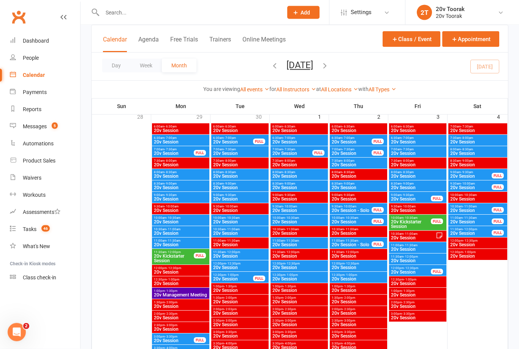
click at [472, 211] on span "20v Session" at bounding box center [471, 210] width 42 height 5
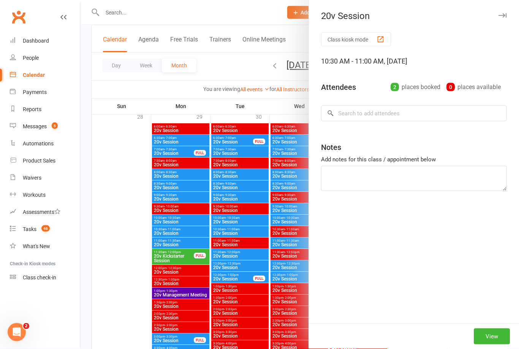
scroll to position [52, 0]
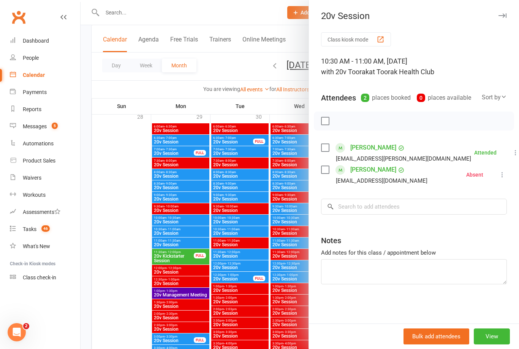
click at [117, 226] on div at bounding box center [300, 174] width 439 height 349
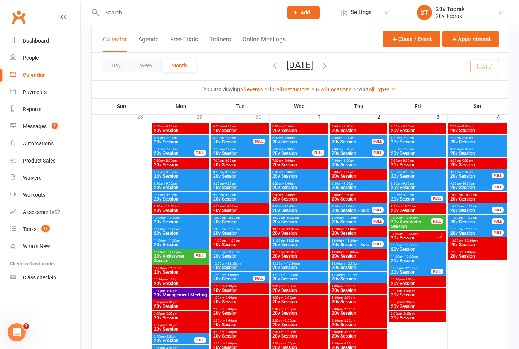
click at [472, 172] on span "- 9:30am" at bounding box center [467, 171] width 12 height 3
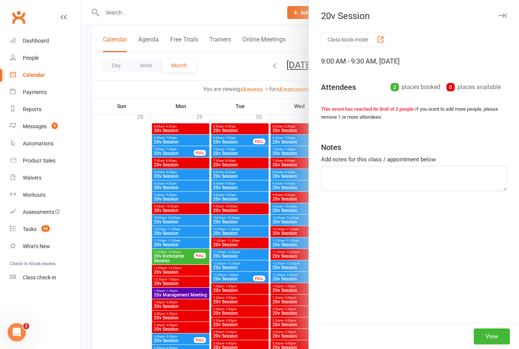
click at [105, 215] on div at bounding box center [300, 174] width 439 height 349
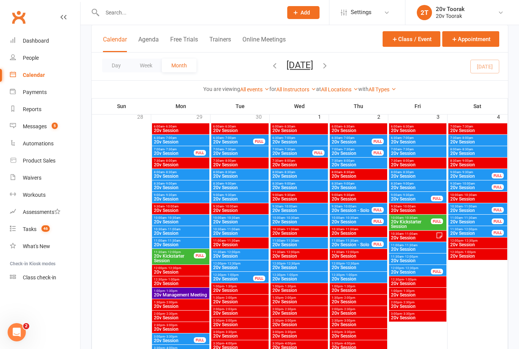
click at [474, 179] on div "9:00am - 9:30am 20v Session FULL" at bounding box center [477, 174] width 59 height 11
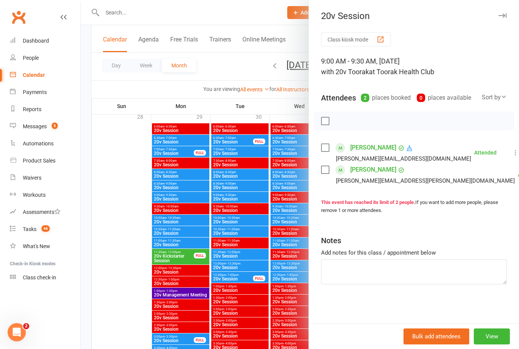
click at [103, 212] on div at bounding box center [300, 174] width 439 height 349
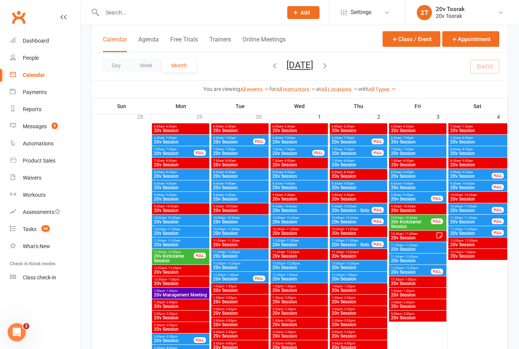
click at [473, 220] on span "20v Session" at bounding box center [471, 221] width 42 height 5
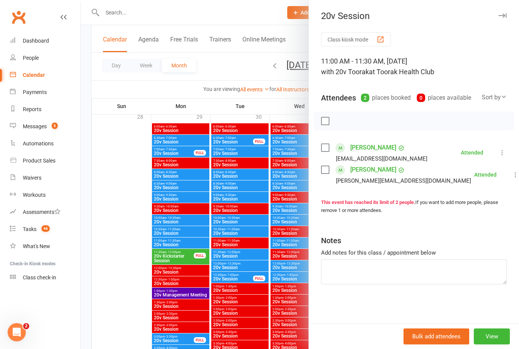
click at [105, 220] on div at bounding box center [300, 174] width 439 height 349
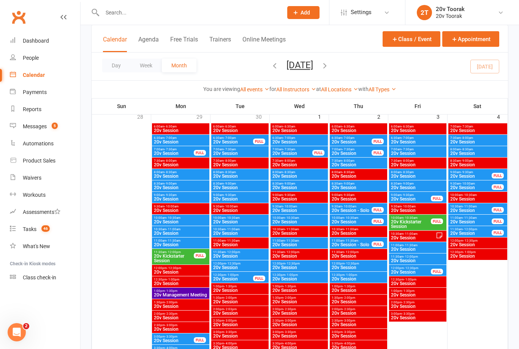
click at [478, 230] on span "11:30am - 12:00pm" at bounding box center [471, 228] width 42 height 3
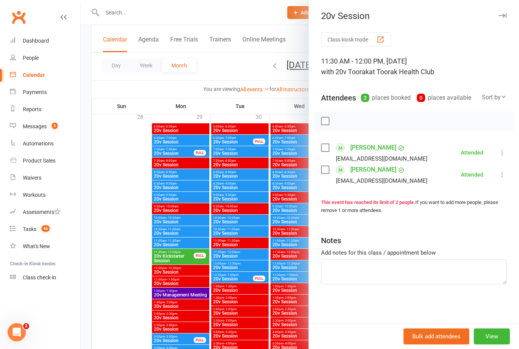
click at [105, 218] on div at bounding box center [300, 174] width 439 height 349
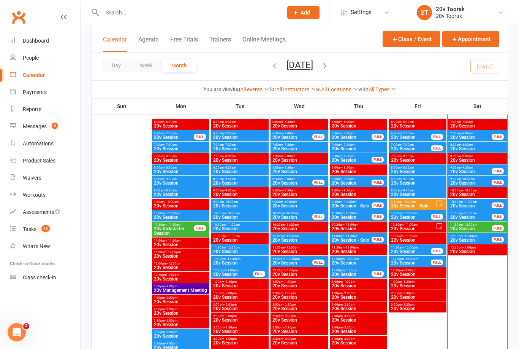
scroll to position [394, 0]
click at [472, 227] on span "20v Session" at bounding box center [471, 229] width 42 height 5
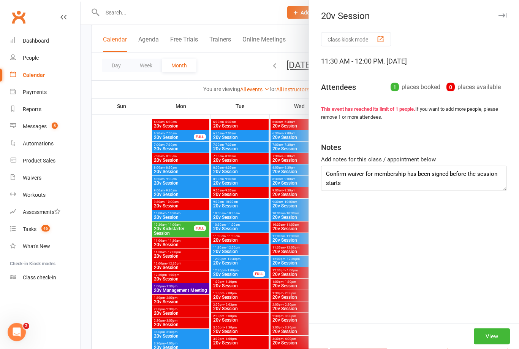
scroll to position [395, 0]
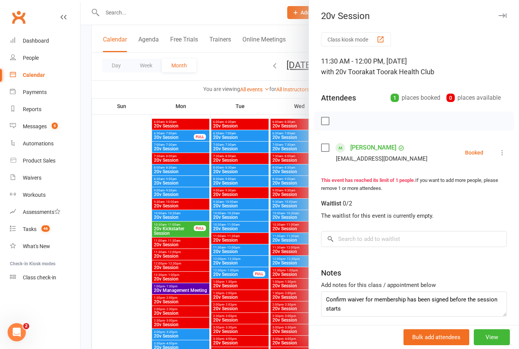
click at [101, 215] on div at bounding box center [300, 174] width 439 height 349
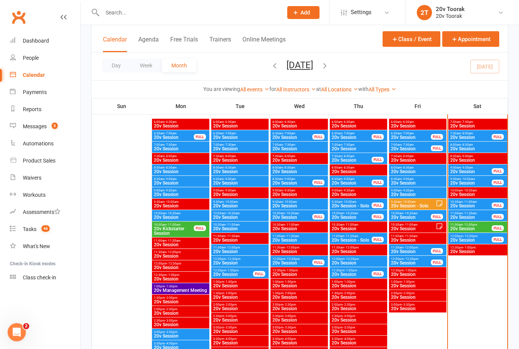
click at [479, 180] on span "9:30am - 10:00am" at bounding box center [471, 178] width 42 height 3
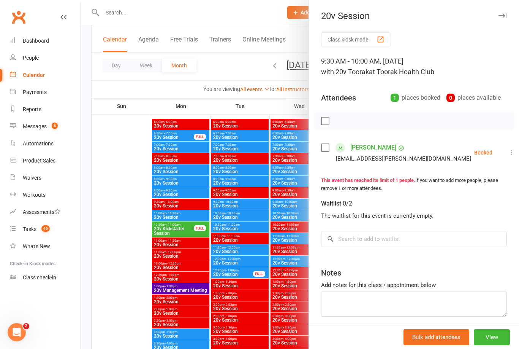
click at [508, 153] on icon at bounding box center [512, 153] width 8 height 8
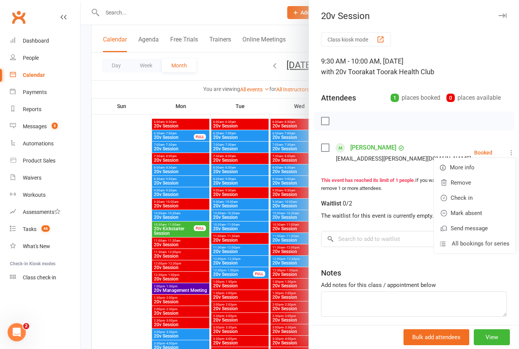
click at [478, 211] on link "Mark absent" at bounding box center [475, 212] width 82 height 15
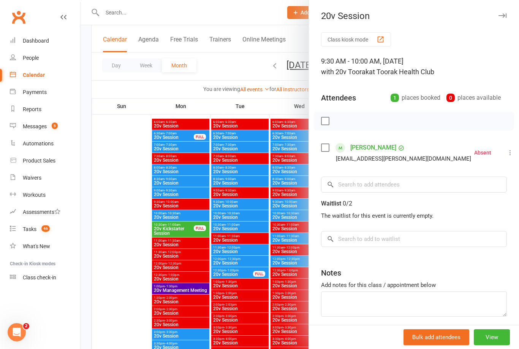
click at [374, 147] on link "[PERSON_NAME]" at bounding box center [373, 147] width 46 height 12
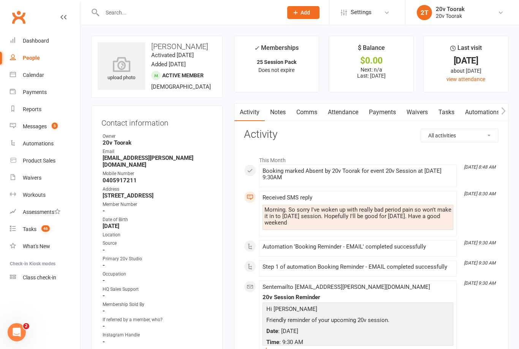
click at [304, 114] on link "Comms" at bounding box center [307, 111] width 32 height 17
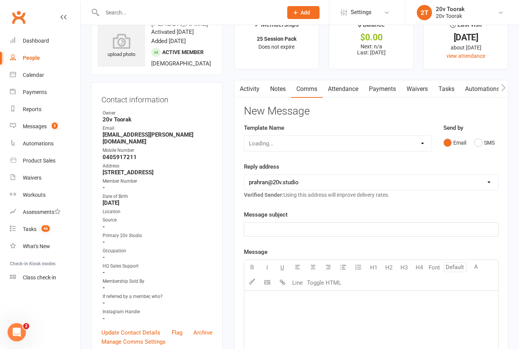
scroll to position [24, 0]
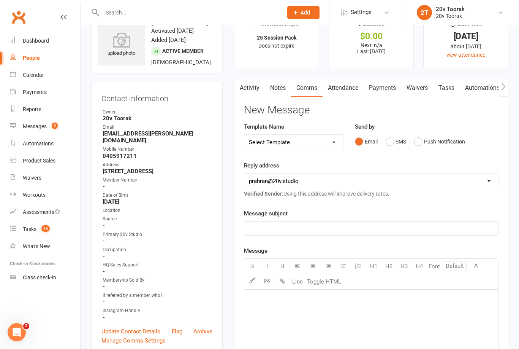
click at [416, 144] on button "Push Notification" at bounding box center [439, 141] width 51 height 14
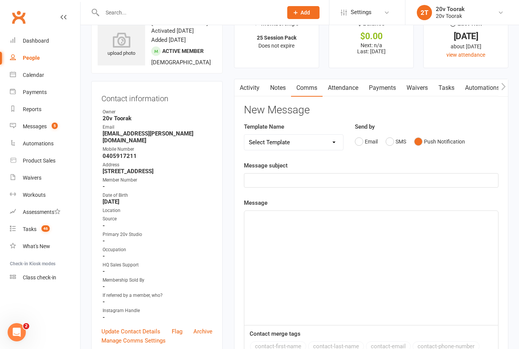
click at [321, 179] on p "﻿" at bounding box center [371, 180] width 245 height 9
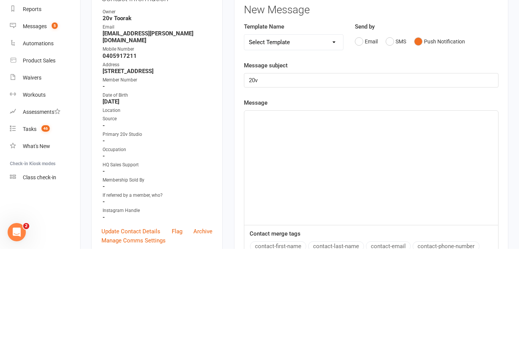
click at [313, 211] on div "﻿" at bounding box center [371, 268] width 254 height 114
click at [308, 176] on p "20v" at bounding box center [371, 180] width 245 height 9
click at [302, 211] on div "H" at bounding box center [371, 268] width 254 height 114
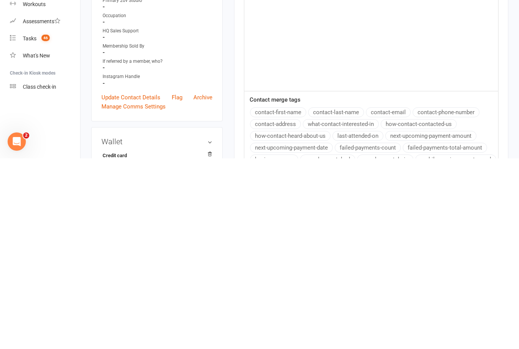
scroll to position [70, 0]
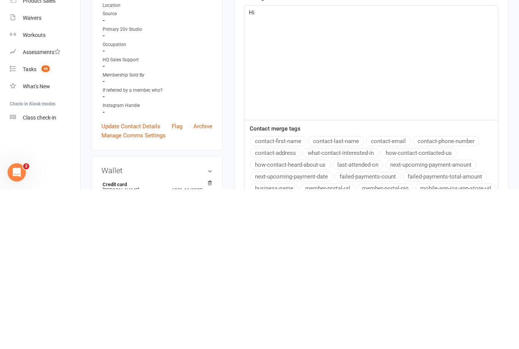
click at [290, 296] on button "contact-first-name" at bounding box center [278, 301] width 56 height 10
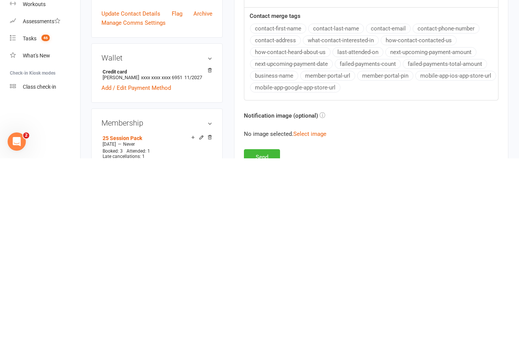
scroll to position [154, 0]
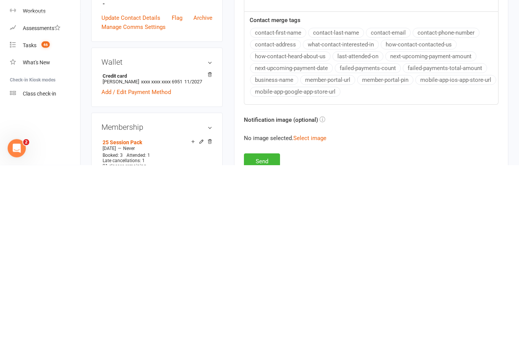
click at [271, 337] on button "Send" at bounding box center [262, 345] width 36 height 16
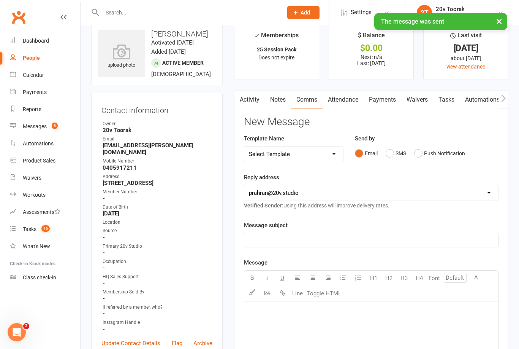
scroll to position [0, 0]
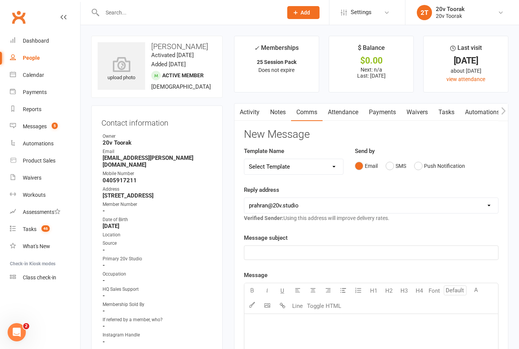
click at [39, 128] on div "Messages" at bounding box center [35, 126] width 24 height 6
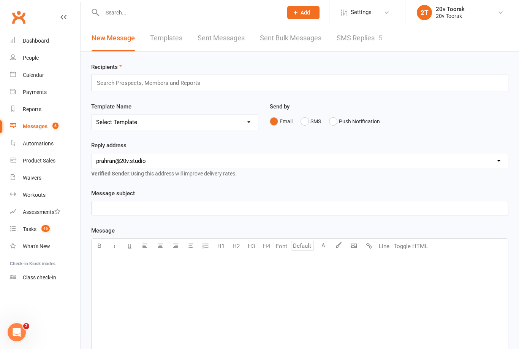
click at [36, 132] on link "Messages 5" at bounding box center [45, 126] width 70 height 17
click at [29, 126] on div "Messages" at bounding box center [35, 126] width 25 height 6
click at [368, 36] on link "SMS Replies 5" at bounding box center [360, 38] width 46 height 26
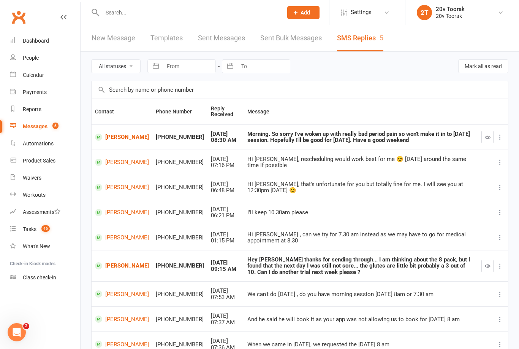
click at [487, 139] on icon "button" at bounding box center [488, 137] width 6 height 6
